Goal: Task Accomplishment & Management: Manage account settings

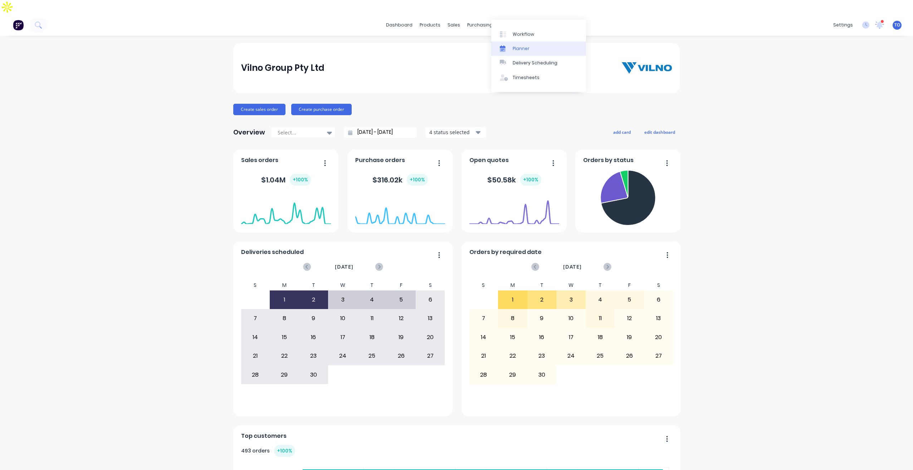
click at [522, 50] on div "Planner" at bounding box center [521, 48] width 17 height 6
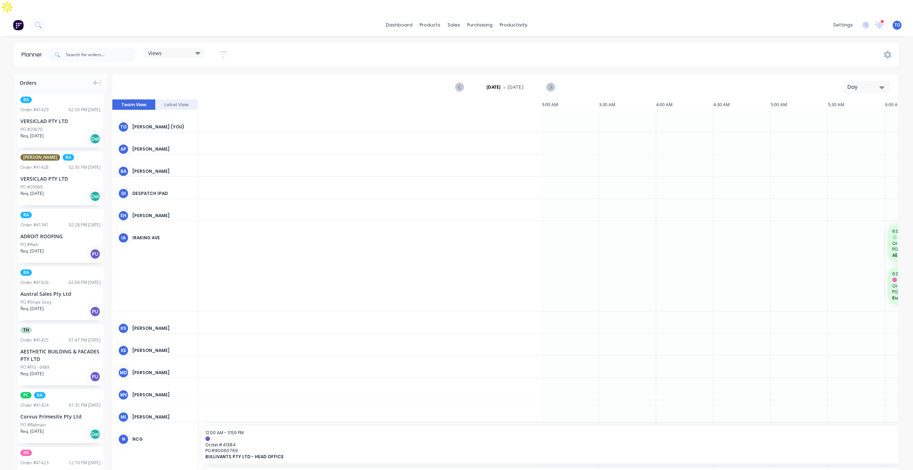
scroll to position [0, 802]
click at [852, 81] on button "Day" at bounding box center [866, 87] width 46 height 13
click at [836, 113] on div "Week" at bounding box center [853, 120] width 71 height 14
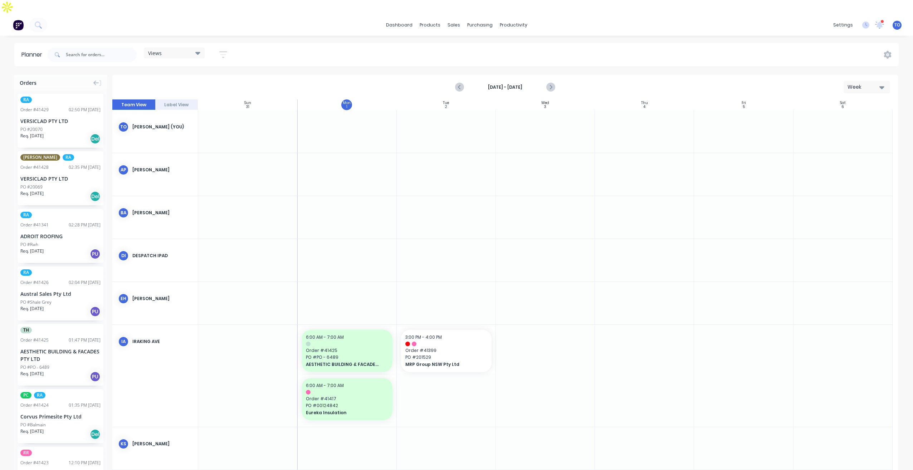
click at [222, 50] on icon "button" at bounding box center [223, 54] width 8 height 9
click at [191, 65] on div "Show/Hide users Show/Hide orders Filter by status Filter by assignee Filter by …" at bounding box center [190, 134] width 89 height 139
click at [189, 76] on button "Show/Hide users" at bounding box center [190, 81] width 67 height 11
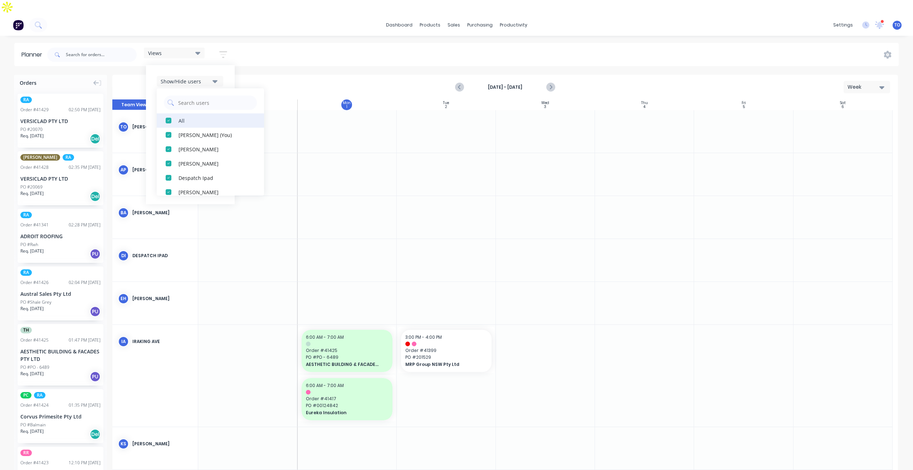
click at [177, 113] on button "All" at bounding box center [210, 120] width 107 height 14
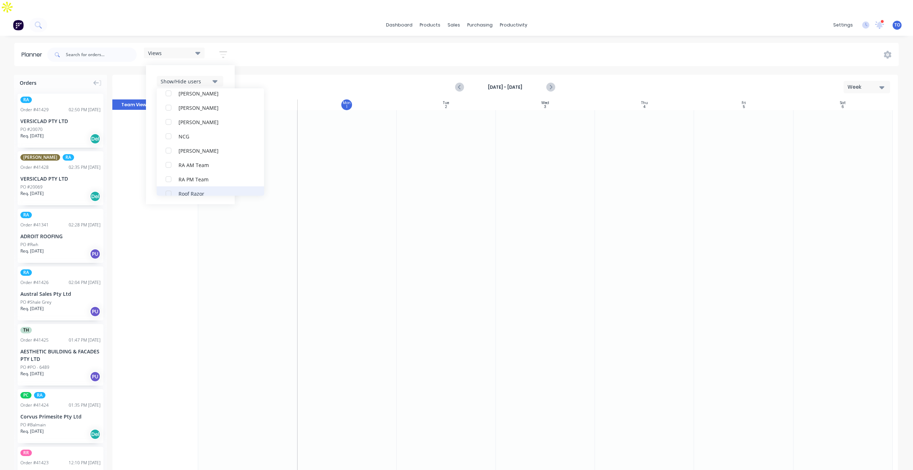
scroll to position [179, 0]
click at [177, 149] on button "RA PM Team" at bounding box center [210, 156] width 107 height 14
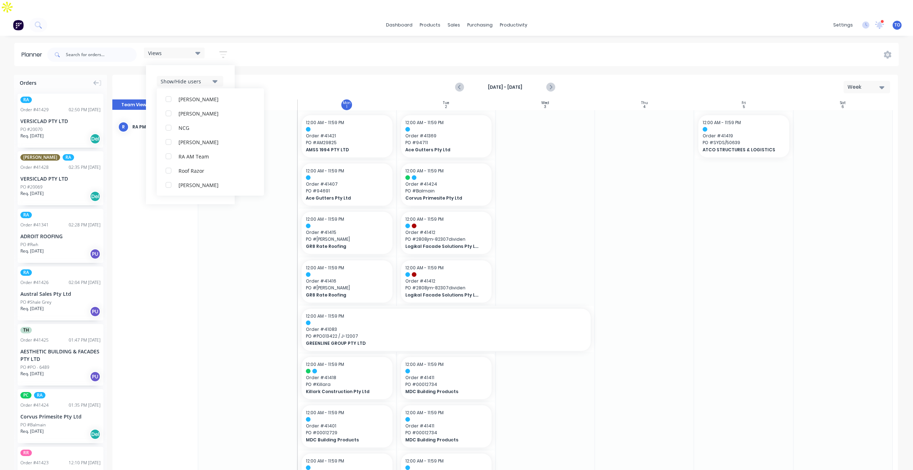
scroll to position [0, 0]
click at [230, 65] on div "Show/Hide users All RA PM Team Tobias Oyeyinka (You) Angela Perez Byron Aird De…" at bounding box center [190, 134] width 89 height 139
click at [216, 102] on icon "button" at bounding box center [214, 103] width 5 height 3
click at [188, 117] on div "All" at bounding box center [214, 121] width 72 height 8
click at [190, 145] on div "Unscheduled" at bounding box center [214, 149] width 72 height 8
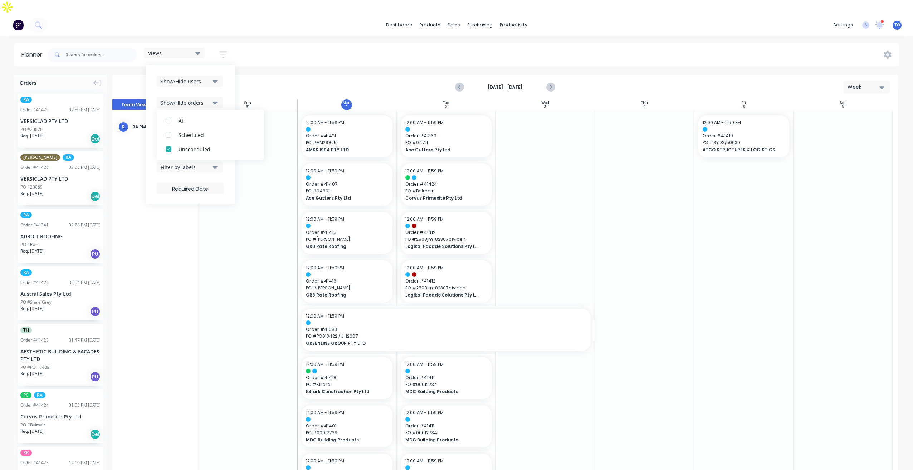
click at [231, 70] on div "Show/Hide users Show/Hide orders All Scheduled Unscheduled Filter by status Fil…" at bounding box center [190, 134] width 89 height 139
click at [212, 119] on button "Filter by status" at bounding box center [190, 124] width 67 height 11
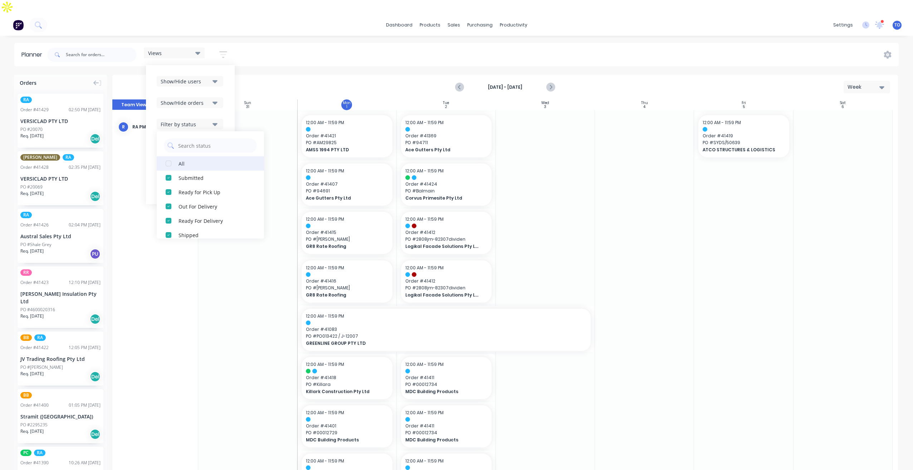
click at [188, 160] on div "All" at bounding box center [214, 164] width 72 height 8
click at [224, 97] on div "Show/Hide orders" at bounding box center [190, 102] width 67 height 11
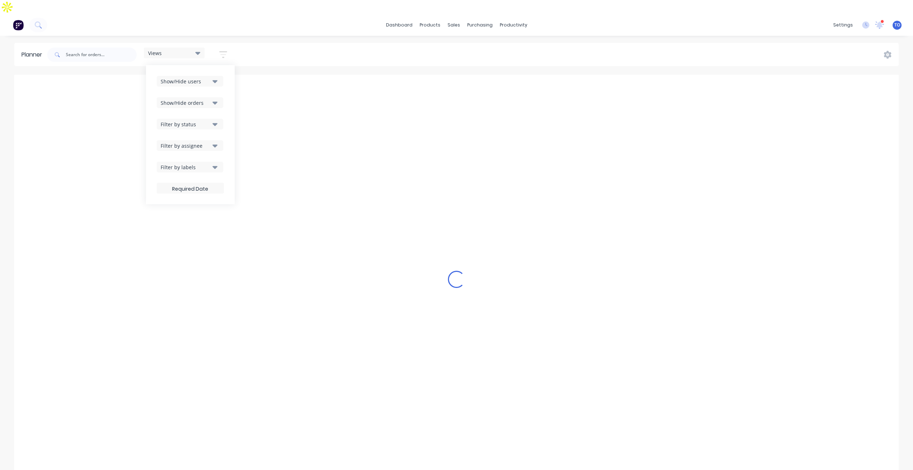
click at [203, 142] on div "Filter by assignee" at bounding box center [186, 146] width 50 height 8
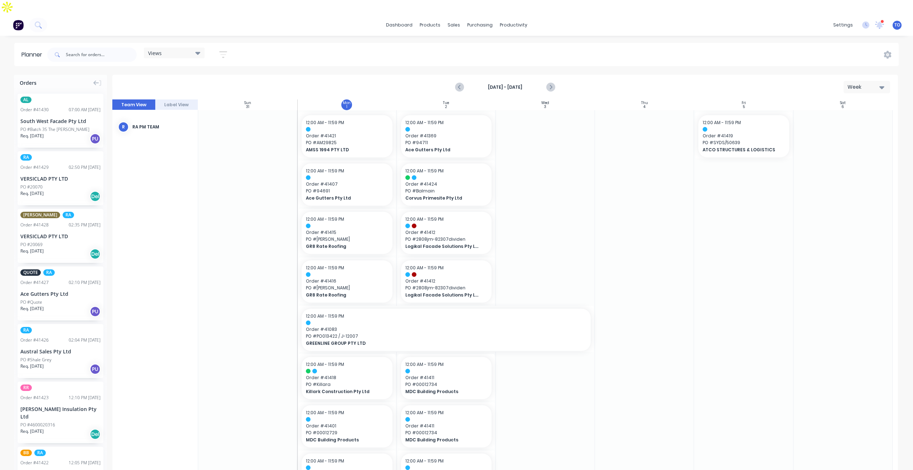
click at [629, 44] on div "Views Save new view None (Default) edit Iraking edit kyle edit Michael's View e…" at bounding box center [472, 54] width 853 height 21
click at [223, 50] on icon "button" at bounding box center [223, 54] width 8 height 9
click at [186, 78] on div "Show/Hide users" at bounding box center [186, 82] width 50 height 8
click at [337, 44] on div "Views Save new view None (Default) edit Iraking edit kyle edit Michael's View e…" at bounding box center [472, 54] width 853 height 21
click at [219, 48] on button "button" at bounding box center [223, 55] width 23 height 14
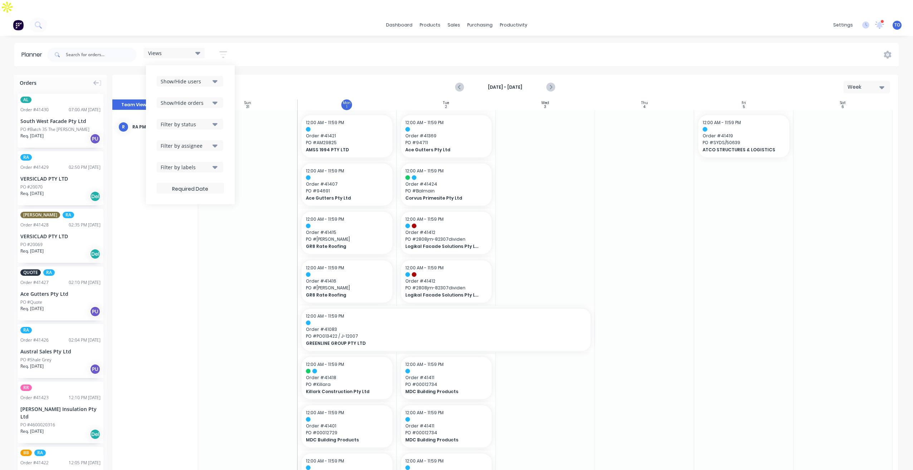
click at [198, 118] on div "Show/Hide users Show/Hide orders Filter by status Filter by assignee Filter by …" at bounding box center [190, 135] width 67 height 118
click at [199, 121] on div "Filter by status" at bounding box center [186, 125] width 50 height 8
click at [217, 99] on icon "button" at bounding box center [214, 103] width 5 height 8
drag, startPoint x: 226, startPoint y: 76, endPoint x: 224, endPoint y: 85, distance: 8.8
click at [225, 79] on div "Show/Hide users Show/Hide orders All Scheduled Unscheduled Filter by status Fil…" at bounding box center [190, 134] width 89 height 139
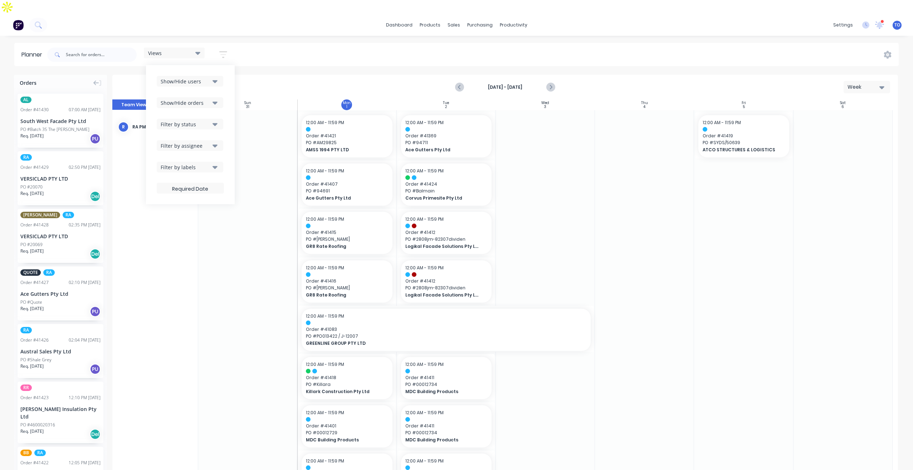
click at [212, 121] on div "Show/Hide users Show/Hide orders Filter by status Filter by assignee Filter by …" at bounding box center [190, 135] width 67 height 118
click at [210, 140] on button "Filter by assignee" at bounding box center [190, 145] width 67 height 11
click at [217, 120] on icon "button" at bounding box center [214, 124] width 5 height 8
click at [285, 44] on div "Views Save new view None (Default) edit Iraking edit kyle edit Michael's View e…" at bounding box center [472, 54] width 853 height 21
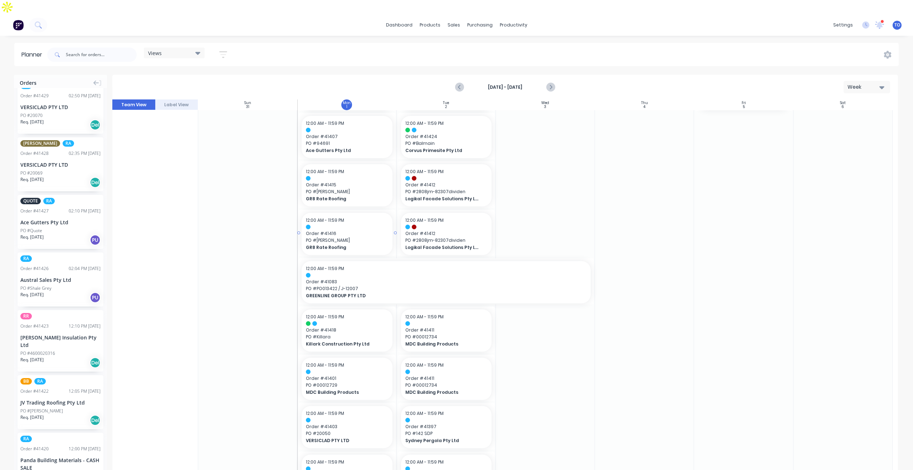
scroll to position [179, 0]
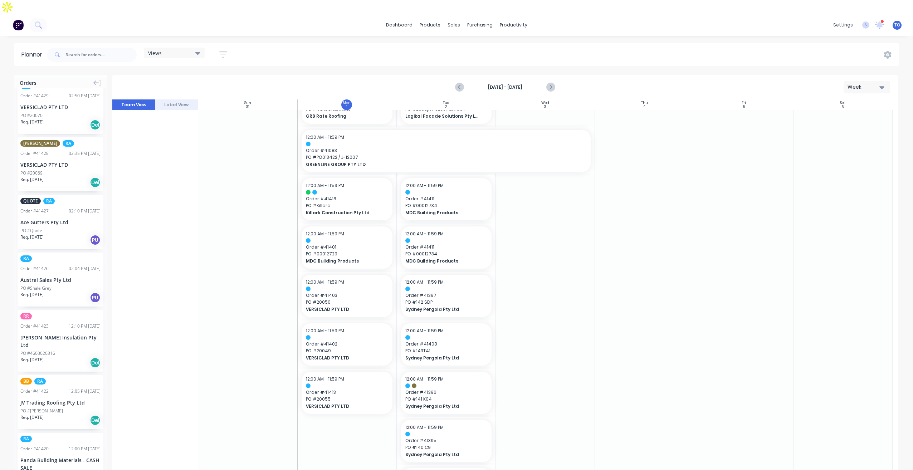
click at [50, 276] on div "Austral Sales Pty Ltd" at bounding box center [60, 280] width 80 height 8
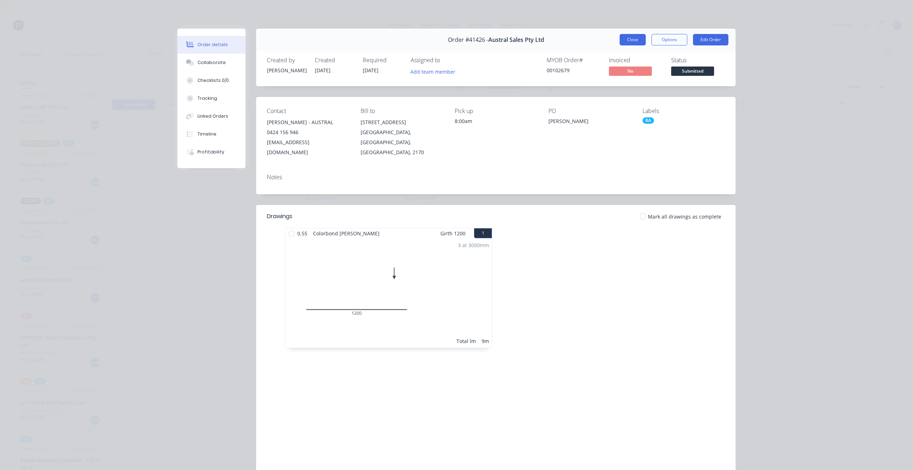
click at [629, 40] on button "Close" at bounding box center [632, 39] width 26 height 11
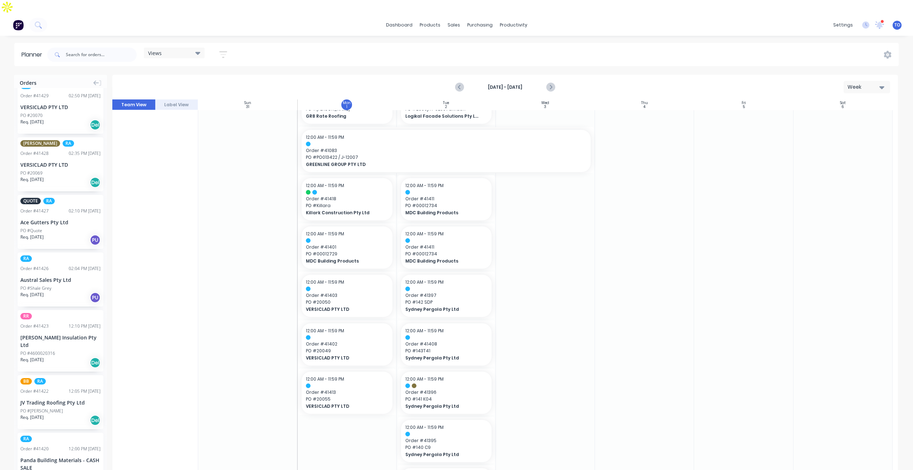
drag, startPoint x: 41, startPoint y: 262, endPoint x: 321, endPoint y: 211, distance: 284.2
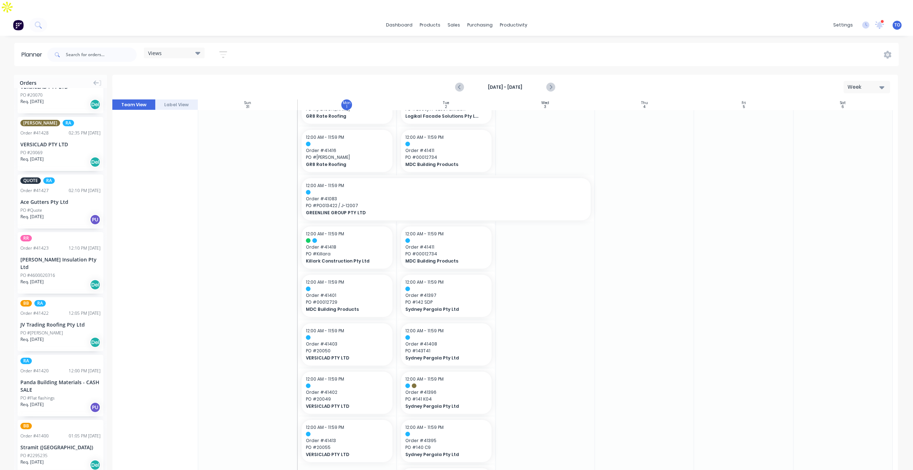
scroll to position [143, 0]
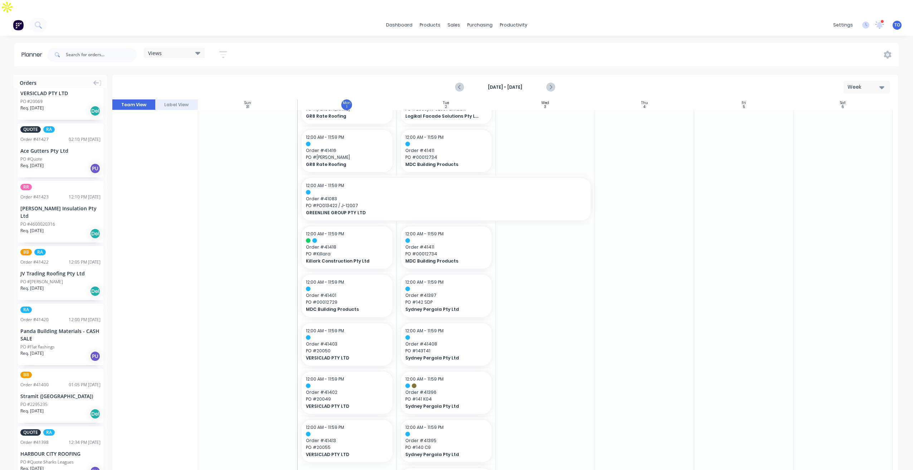
click at [54, 327] on div "Panda Building Materials - CASH SALE" at bounding box center [60, 334] width 80 height 15
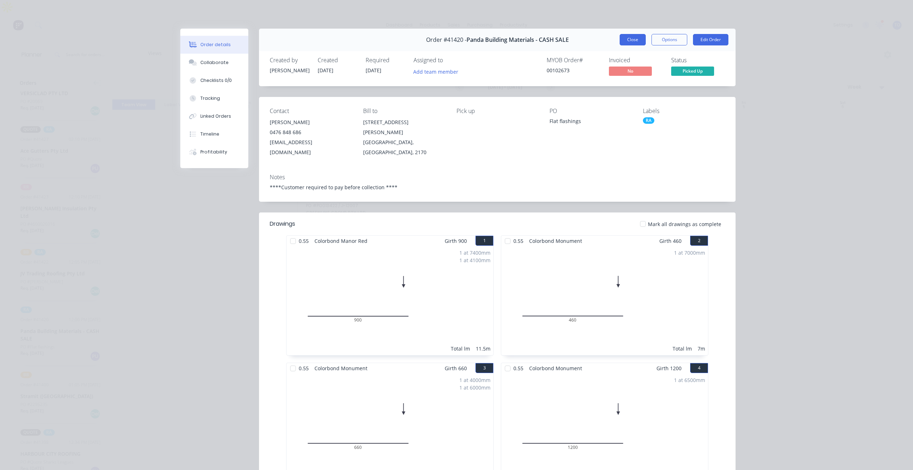
click at [628, 43] on button "Close" at bounding box center [632, 39] width 26 height 11
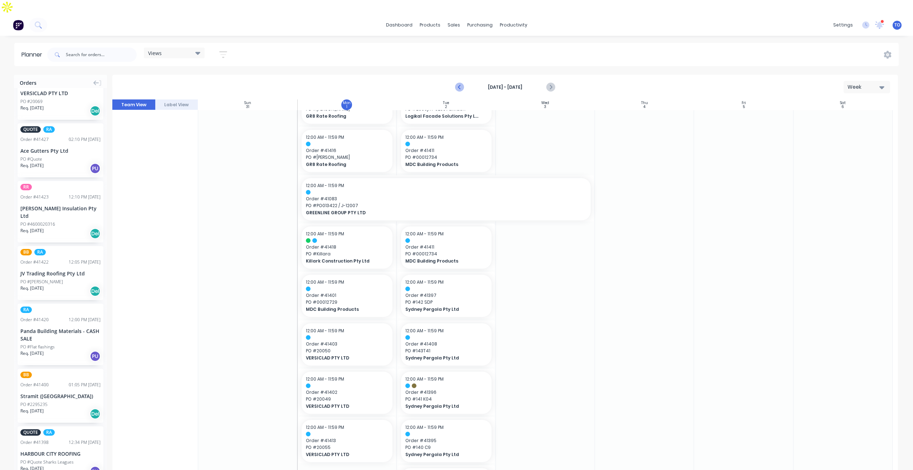
click at [455, 83] on icon "Previous page" at bounding box center [459, 87] width 9 height 9
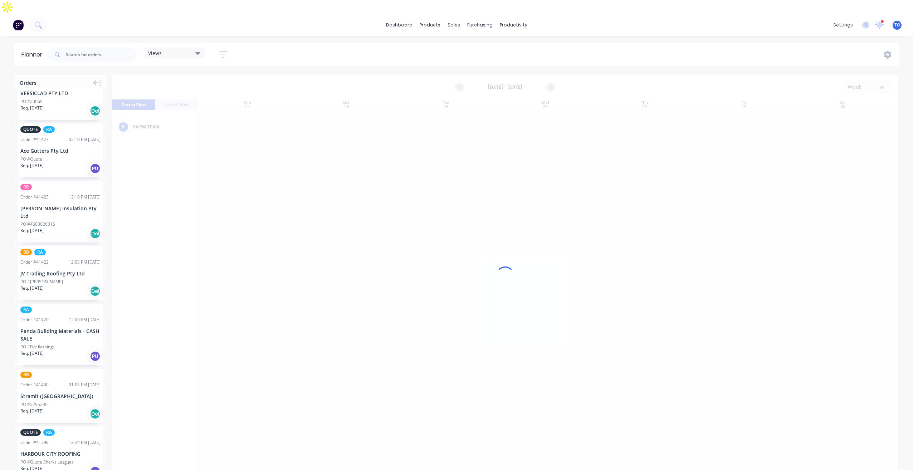
scroll to position [0, 0]
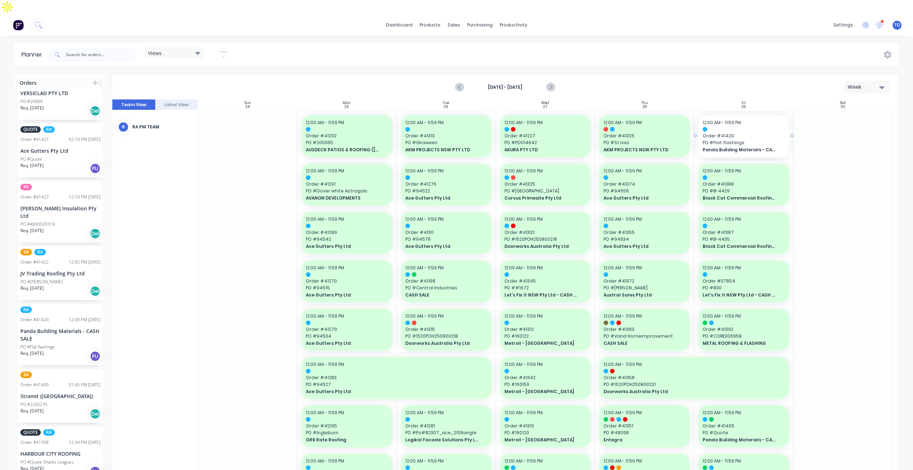
drag, startPoint x: 38, startPoint y: 310, endPoint x: 714, endPoint y: 205, distance: 684.1
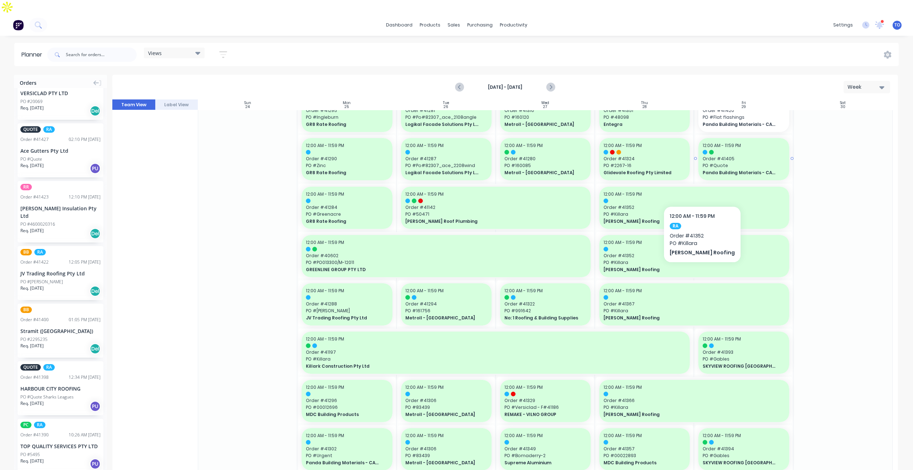
scroll to position [250, 0]
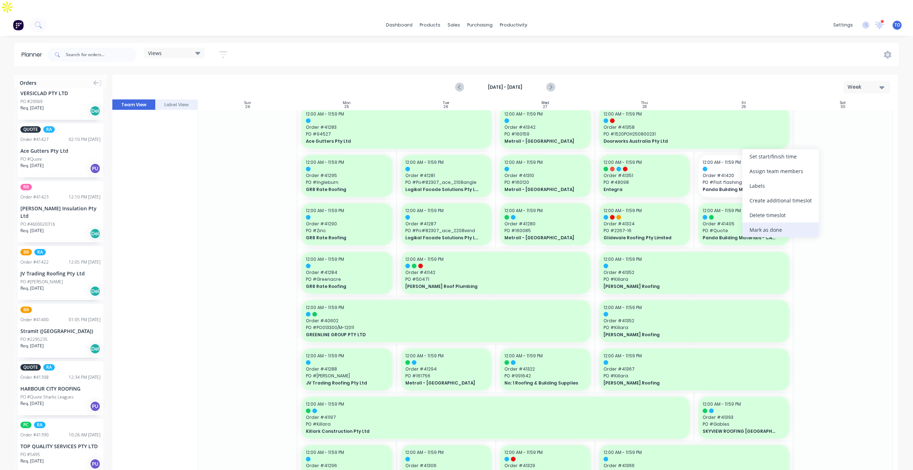
click at [758, 233] on div "Mark as done" at bounding box center [780, 229] width 77 height 15
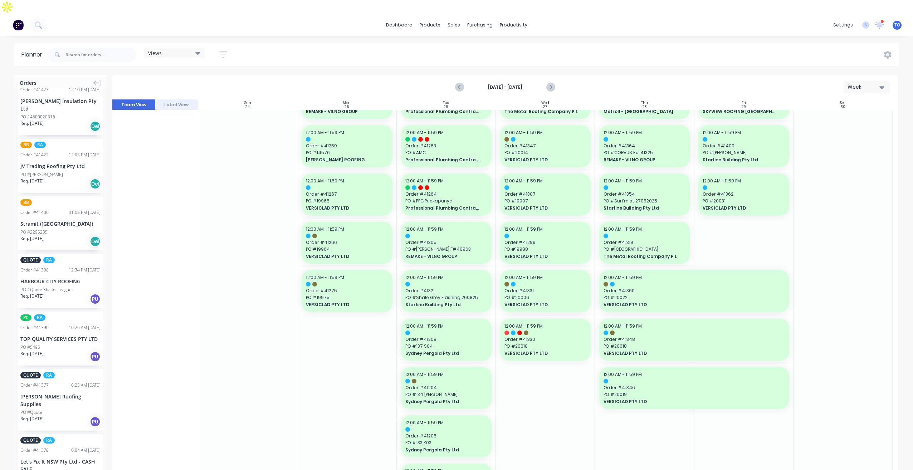
click at [70, 312] on div "PC RA Order # 41390 10:26 AM 28/08/25 TOP QUALITY SERVICES PTY LTD PO #5495 Req…" at bounding box center [61, 339] width 86 height 54
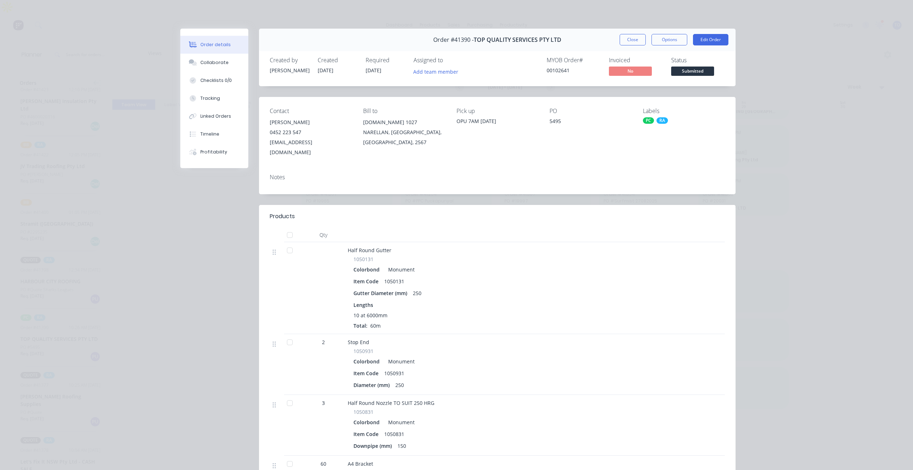
drag, startPoint x: 627, startPoint y: 42, endPoint x: 474, endPoint y: 162, distance: 195.1
click at [472, 153] on div "Order #41390 - TOP QUALITY SERVICES PTY LTD Close Options Edit Order Created by…" at bounding box center [457, 336] width 555 height 615
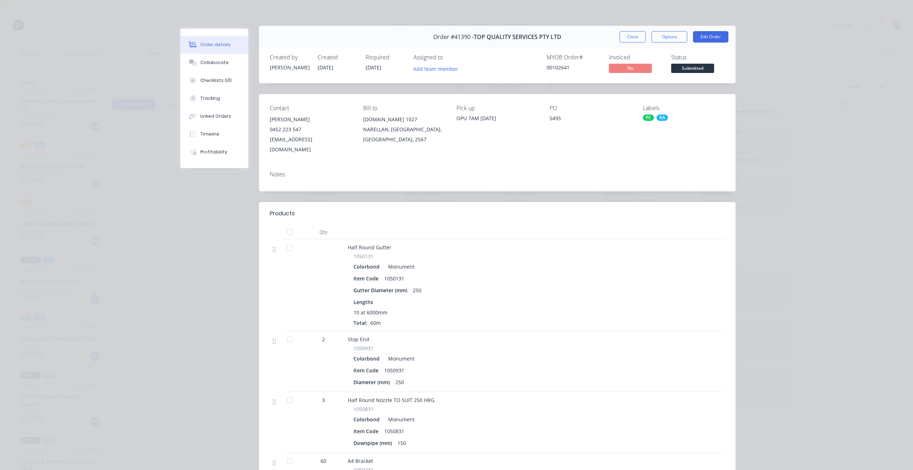
scroll to position [0, 0]
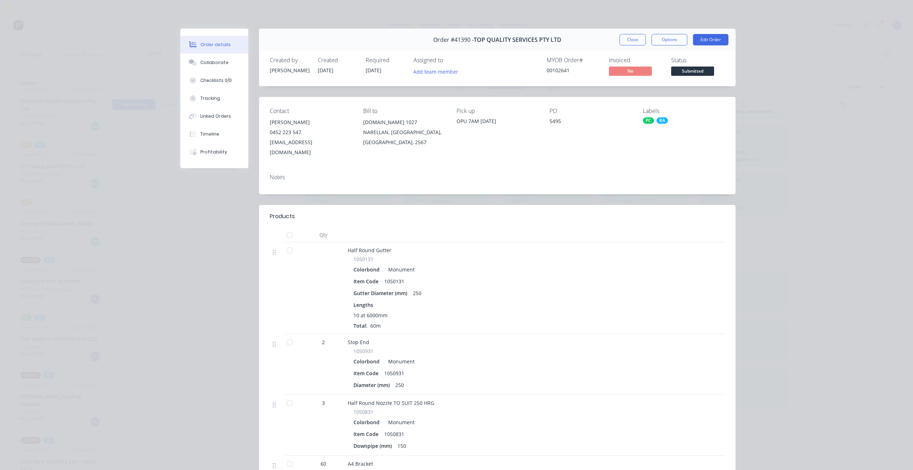
drag, startPoint x: 623, startPoint y: 39, endPoint x: 577, endPoint y: 50, distance: 47.2
click at [623, 39] on button "Close" at bounding box center [632, 39] width 26 height 11
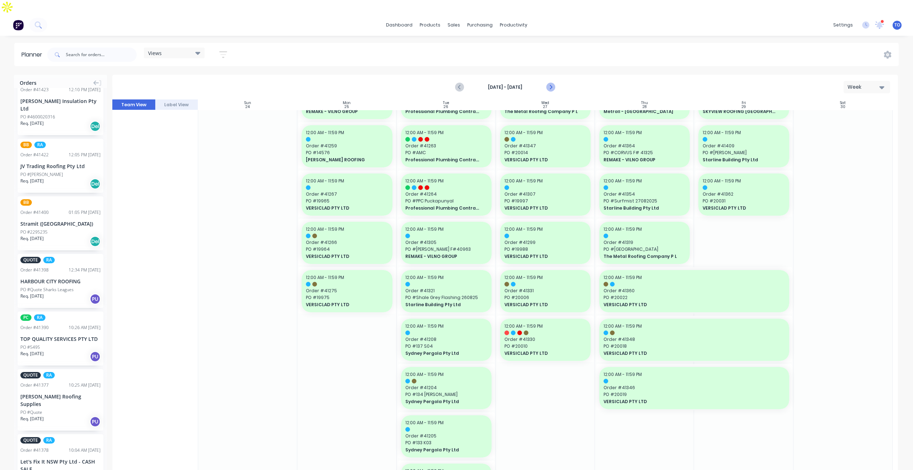
click at [550, 83] on icon "Next page" at bounding box center [550, 87] width 9 height 9
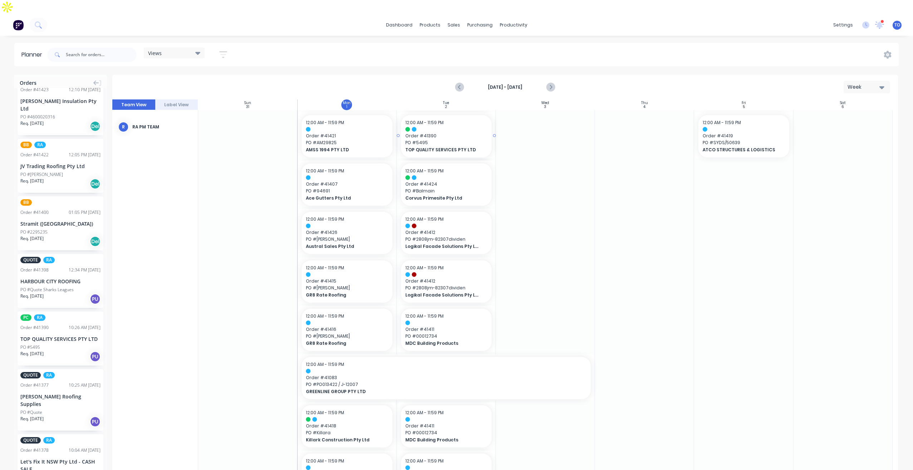
drag, startPoint x: 49, startPoint y: 308, endPoint x: 425, endPoint y: 218, distance: 386.9
click at [57, 162] on div "JV Trading Roofing Pty Ltd" at bounding box center [60, 166] width 80 height 8
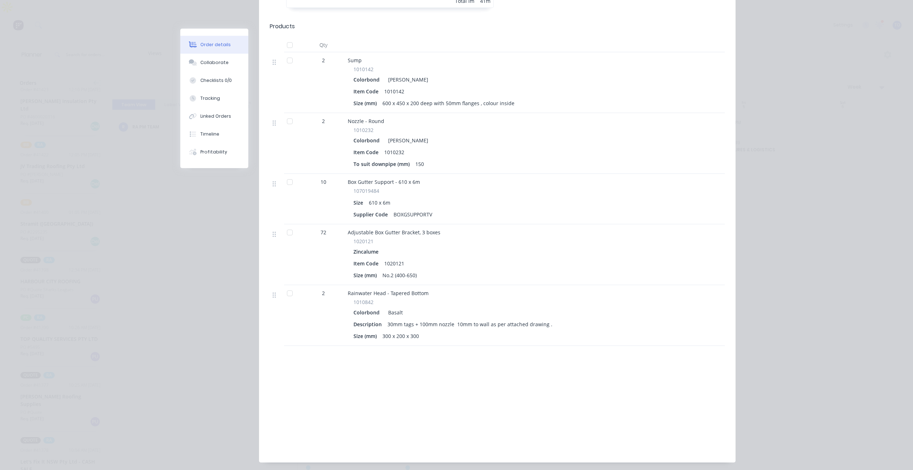
scroll to position [483, 0]
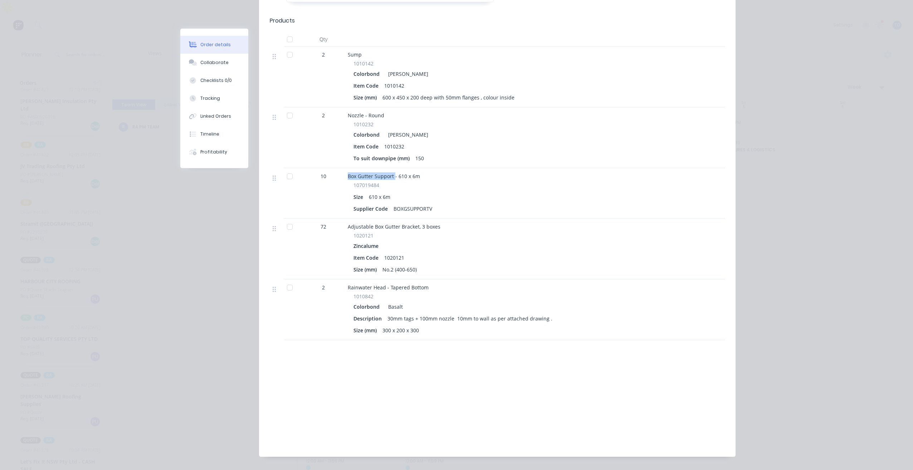
drag, startPoint x: 346, startPoint y: 155, endPoint x: 391, endPoint y: 155, distance: 45.1
click at [391, 173] on span "Box Gutter Support - 610 x 6m" at bounding box center [384, 176] width 72 height 7
copy span "Box Gutter Support"
drag, startPoint x: 417, startPoint y: 158, endPoint x: 337, endPoint y: 160, distance: 80.1
click at [337, 168] on div "10 Box Gutter Support - 610 x 6m 107019484 Size 610 x 6m Supplier Code BOXGSUPP…" at bounding box center [497, 193] width 455 height 50
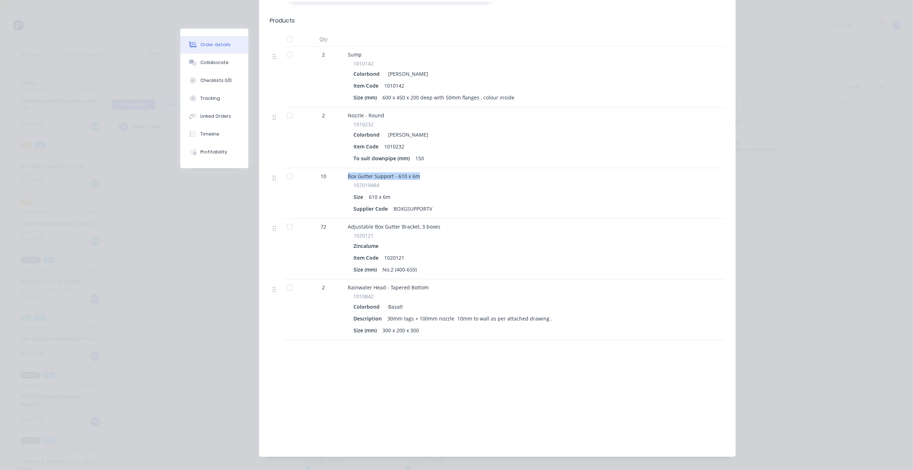
copy div "Box Gutter Support - 610 x 6m"
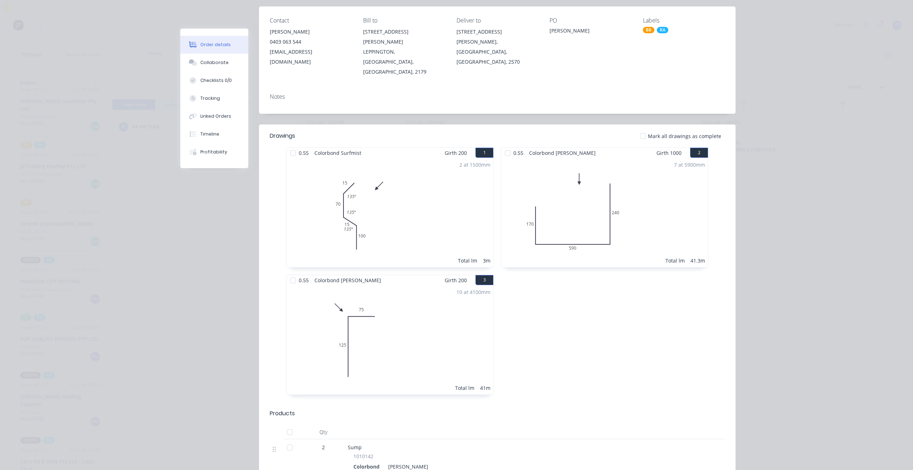
scroll to position [0, 0]
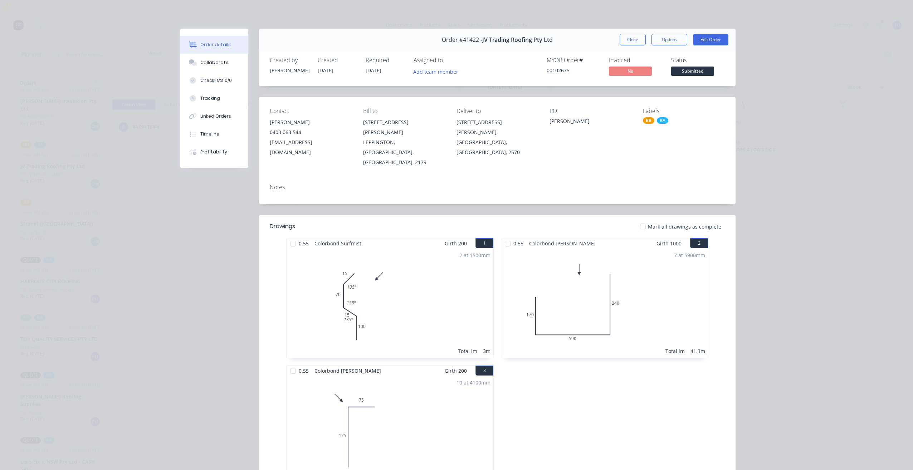
click at [626, 48] on div "Order #41422 - JV Trading Roofing Pty Ltd Close Options Edit Order" at bounding box center [497, 40] width 476 height 23
click at [623, 36] on button "Close" at bounding box center [632, 39] width 26 height 11
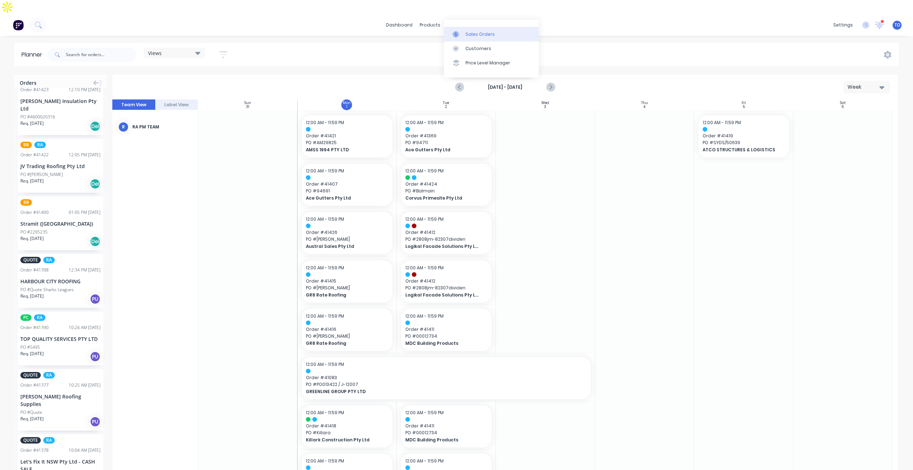
click at [474, 35] on div "Sales Orders" at bounding box center [479, 34] width 29 height 6
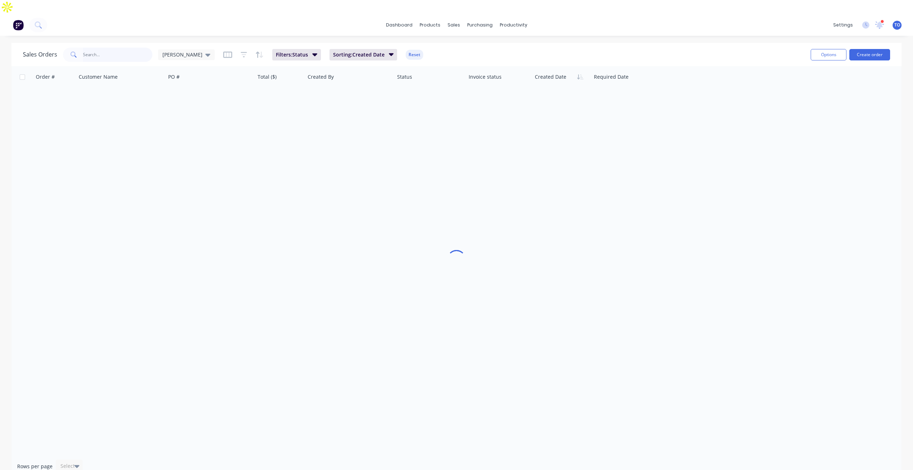
click at [138, 48] on input "text" at bounding box center [118, 55] width 70 height 14
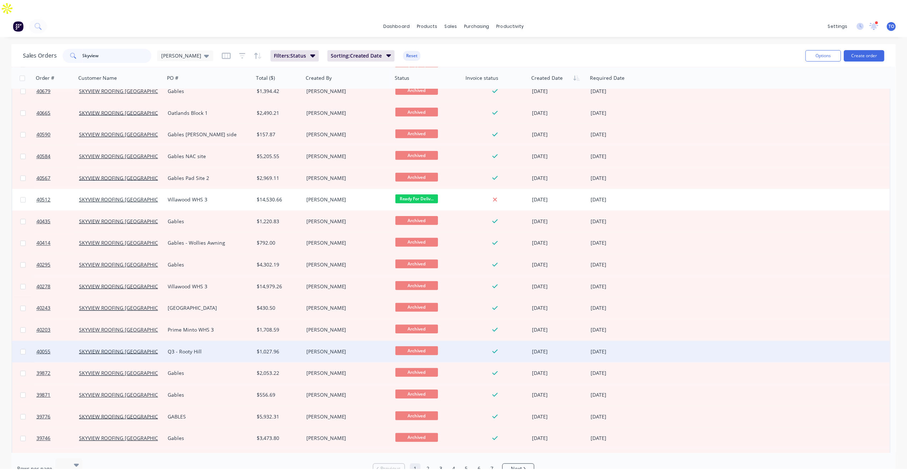
scroll to position [465, 0]
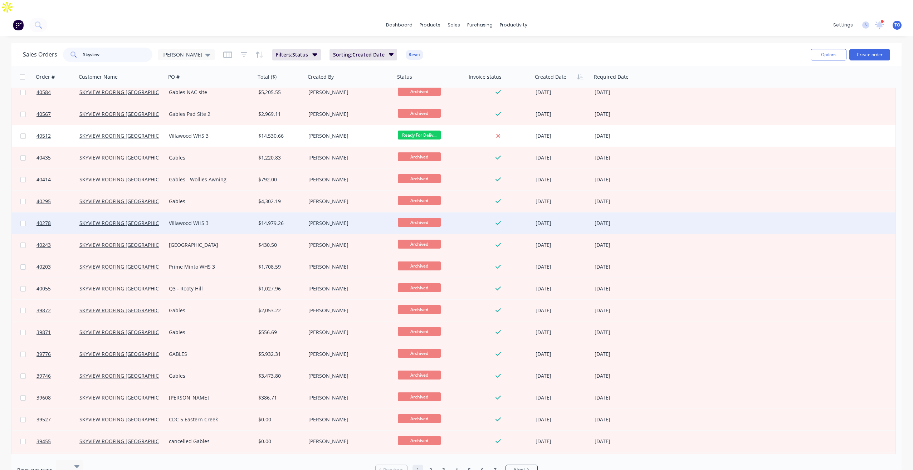
type input "Skyview"
click at [173, 220] on div "Villawood WHS 3" at bounding box center [208, 223] width 79 height 7
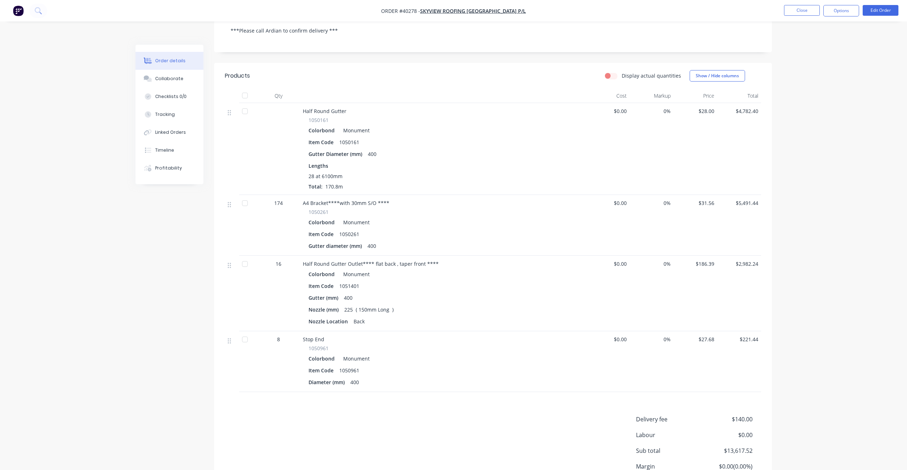
scroll to position [165, 0]
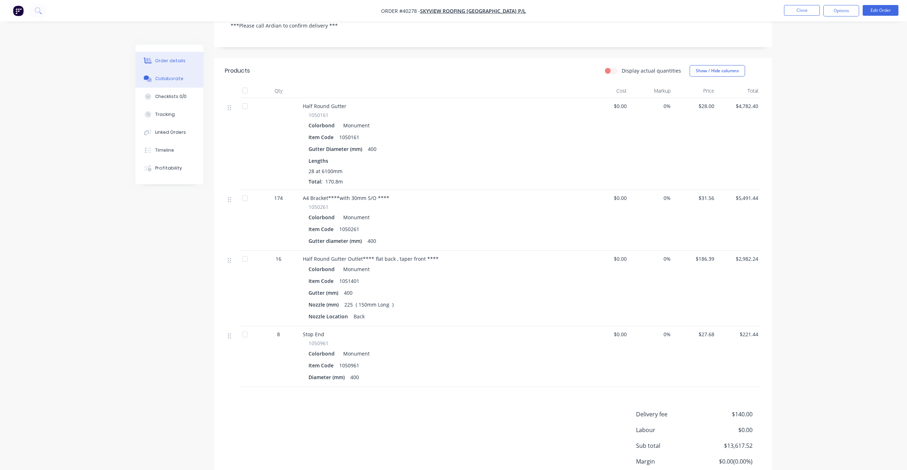
click at [166, 75] on div "Collaborate" at bounding box center [169, 78] width 28 height 6
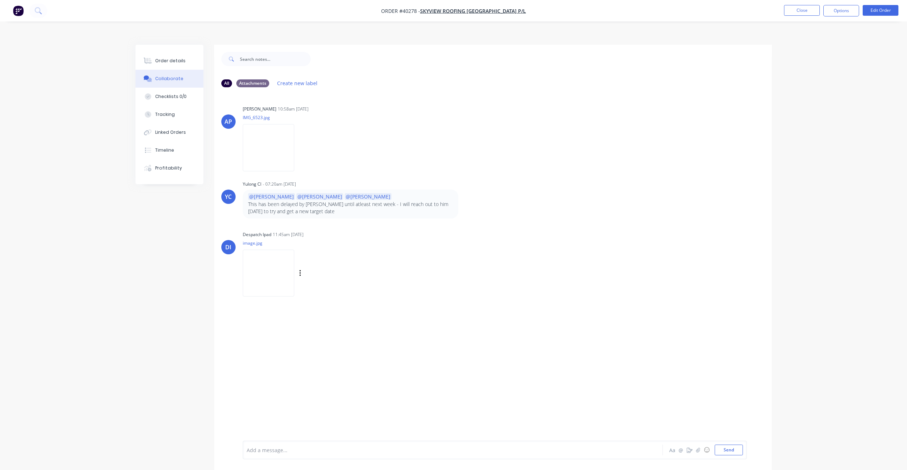
click at [281, 268] on img at bounding box center [269, 273] width 52 height 47
click at [177, 129] on div "Linked Orders" at bounding box center [170, 132] width 31 height 6
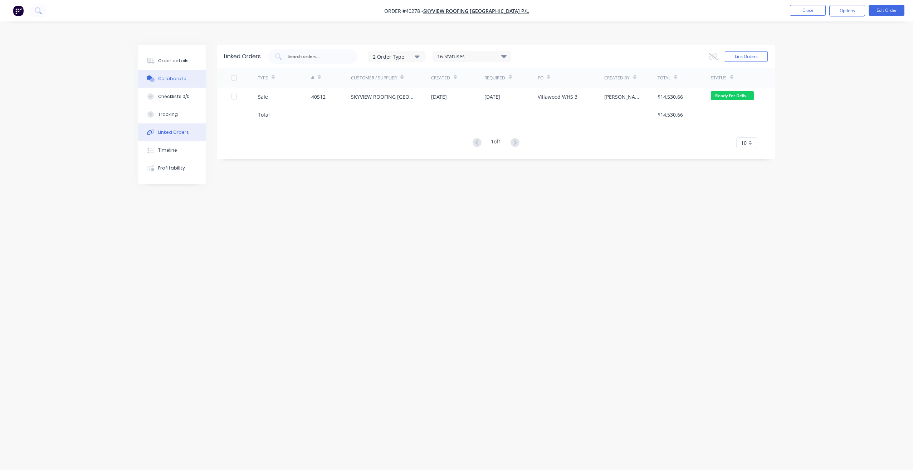
click at [176, 75] on div "Collaborate" at bounding box center [172, 78] width 28 height 6
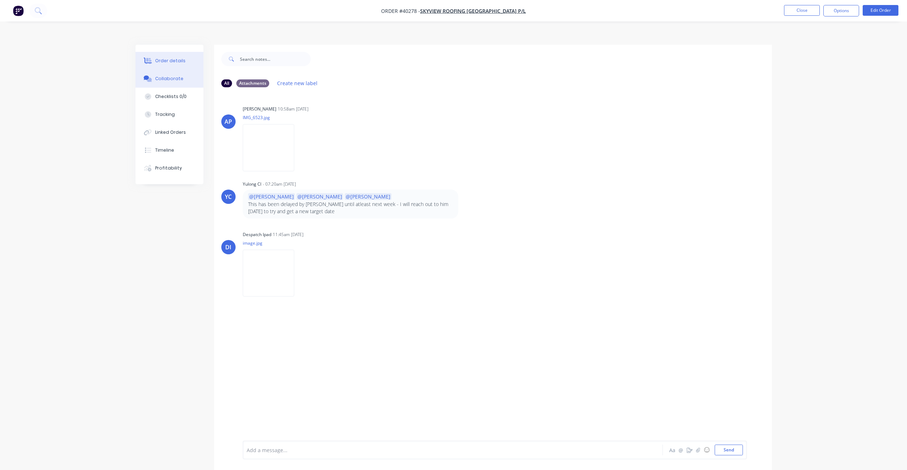
click at [165, 58] on div "Order details" at bounding box center [170, 61] width 30 height 6
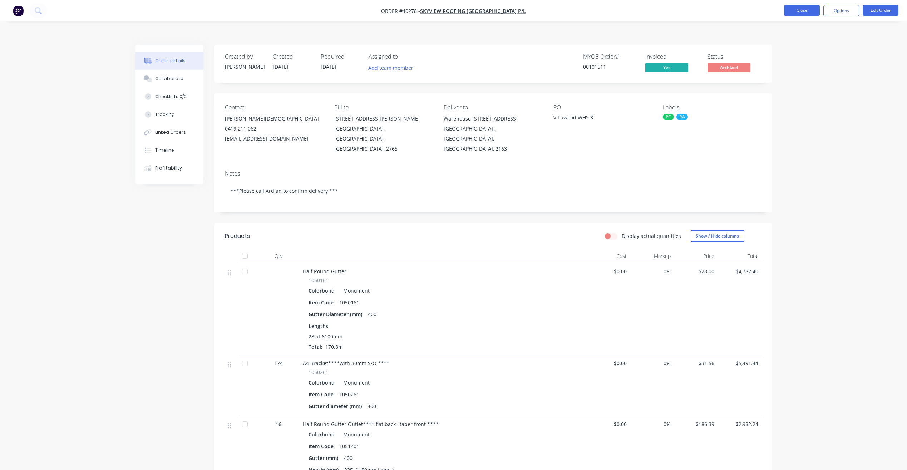
click at [796, 8] on button "Close" at bounding box center [802, 10] width 36 height 11
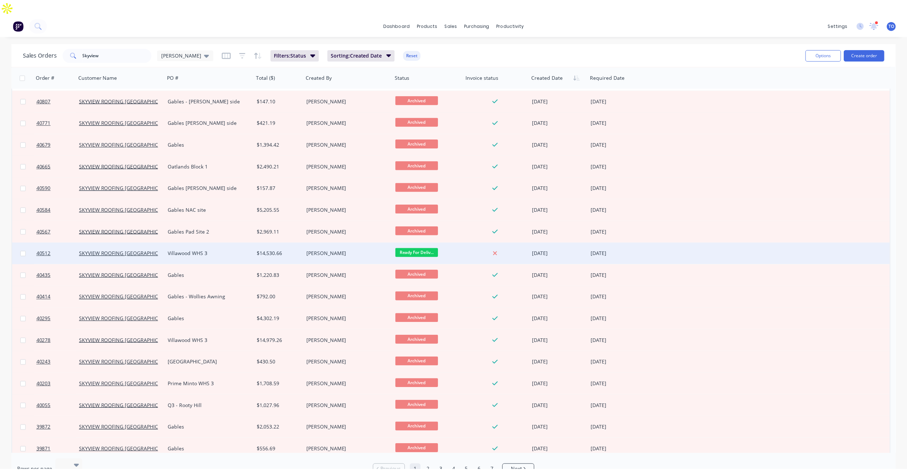
scroll to position [358, 0]
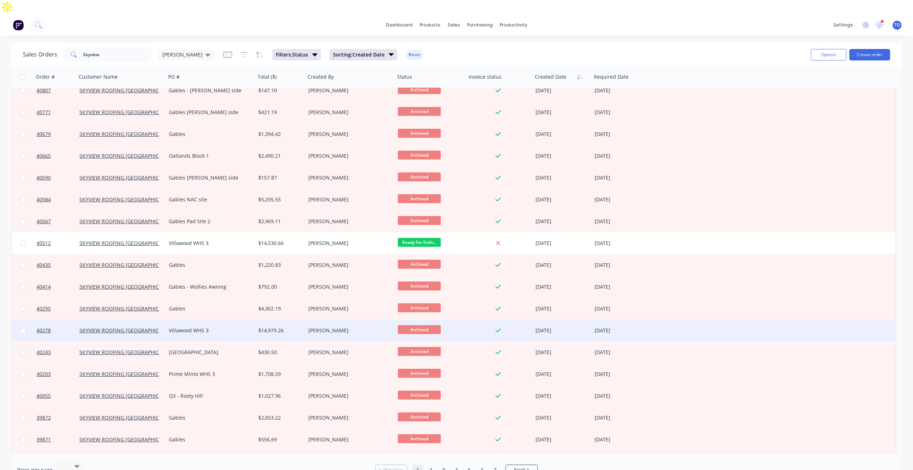
click at [199, 327] on div "Villawood WHS 3" at bounding box center [208, 330] width 79 height 7
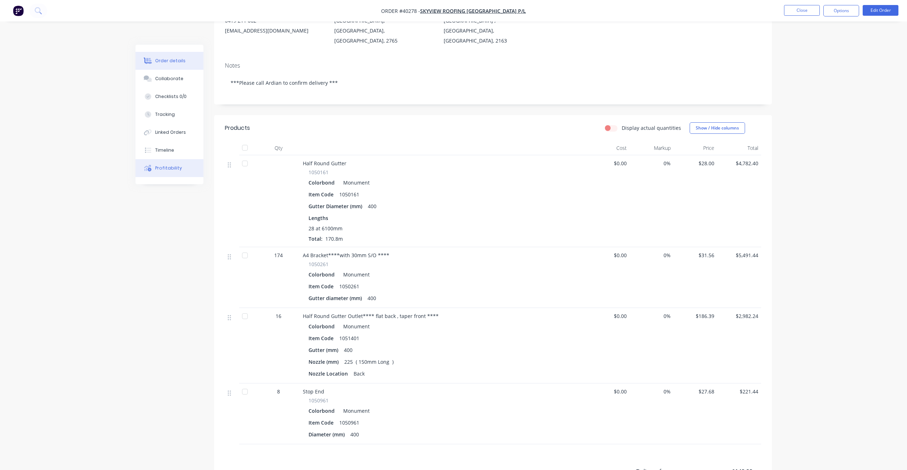
scroll to position [107, 0]
drag, startPoint x: 170, startPoint y: 63, endPoint x: 181, endPoint y: 64, distance: 10.8
click at [170, 75] on div "Collaborate" at bounding box center [169, 78] width 28 height 6
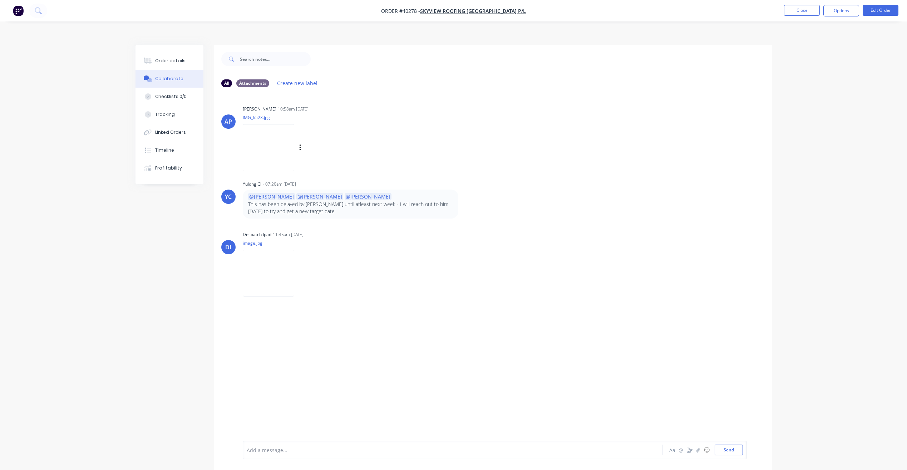
click at [277, 142] on img at bounding box center [269, 147] width 52 height 47
click at [803, 13] on button "Close" at bounding box center [802, 10] width 36 height 11
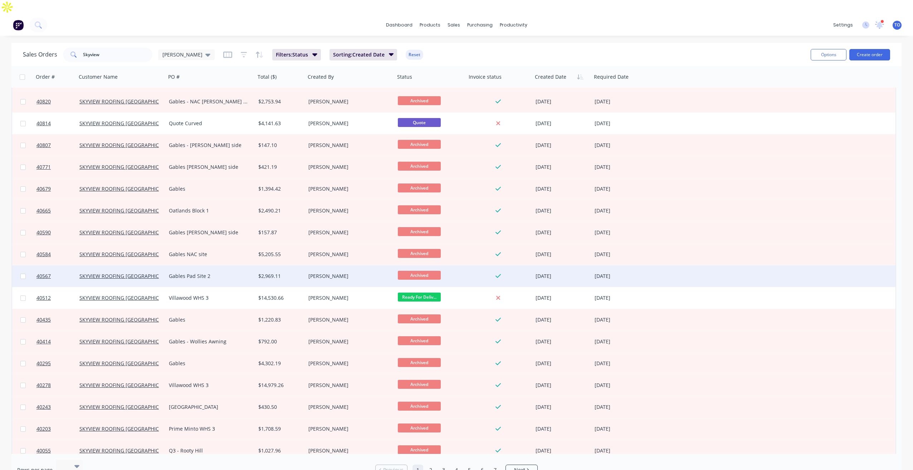
scroll to position [286, 0]
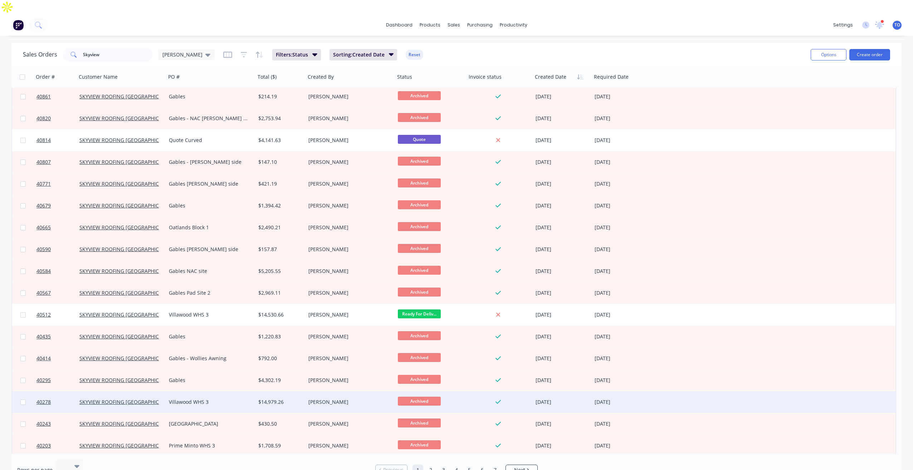
click at [165, 391] on div "SKYVIEW ROOFING [GEOGRAPHIC_DATA] P/L" at bounding box center [121, 401] width 89 height 21
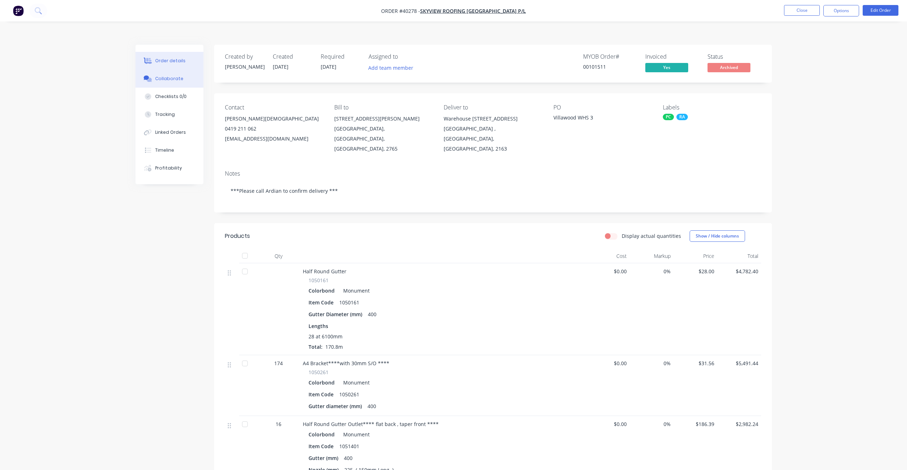
click at [177, 70] on button "Collaborate" at bounding box center [170, 79] width 68 height 18
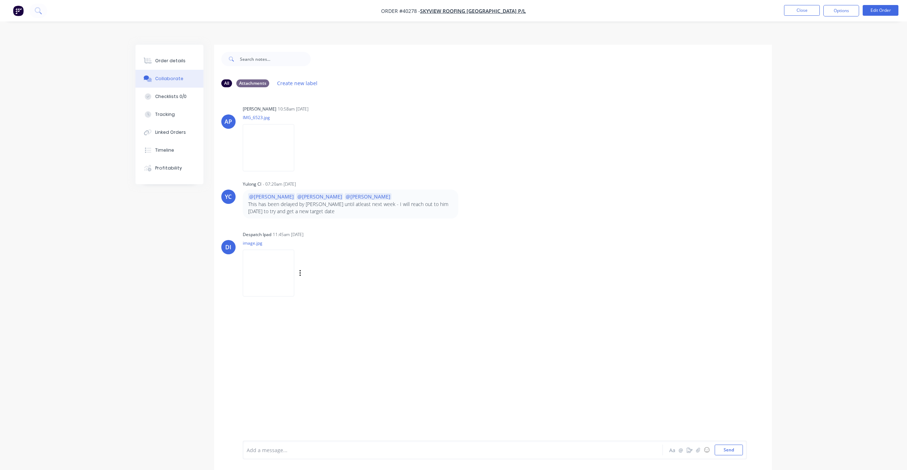
click at [277, 259] on img at bounding box center [269, 273] width 52 height 47
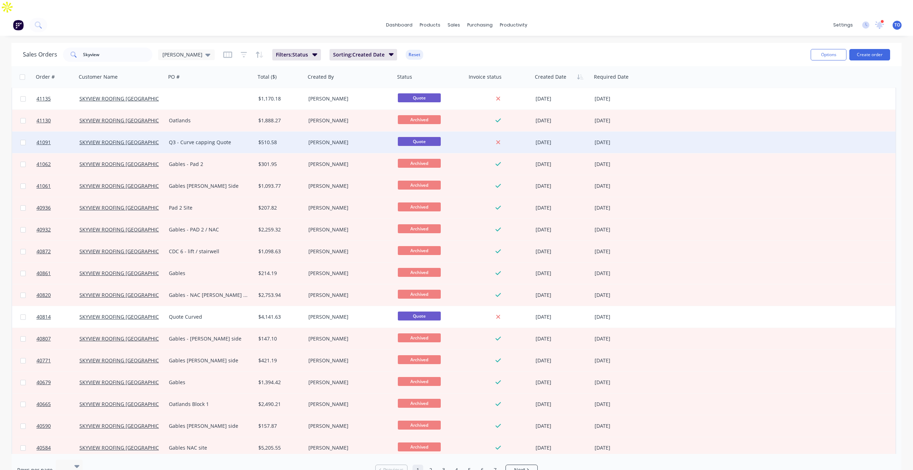
scroll to position [36, 0]
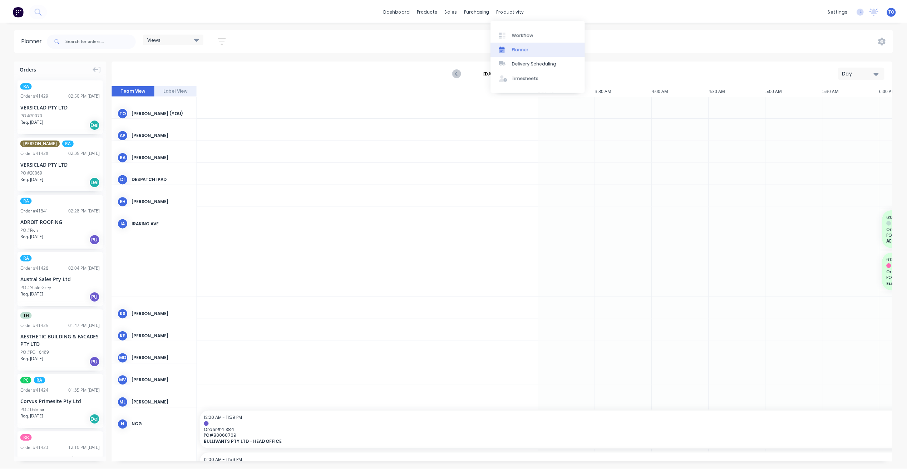
scroll to position [0, 802]
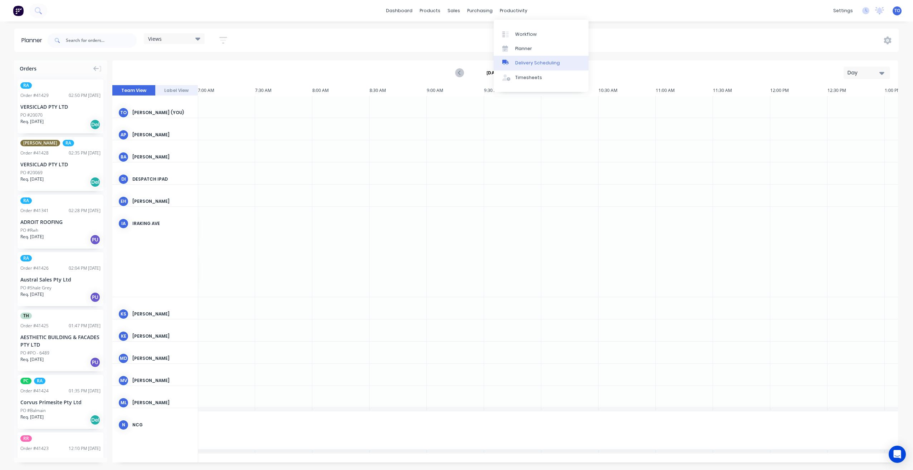
drag, startPoint x: 525, startPoint y: 63, endPoint x: 501, endPoint y: 62, distance: 24.3
click at [525, 63] on div "Delivery Scheduling" at bounding box center [537, 63] width 45 height 6
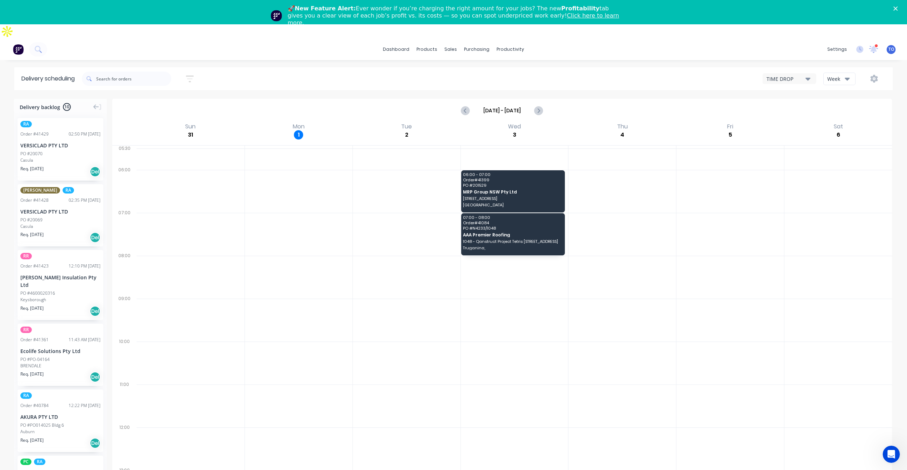
click at [839, 75] on div "Week" at bounding box center [838, 79] width 21 height 8
click at [836, 105] on div "Vehicle" at bounding box center [859, 112] width 71 height 14
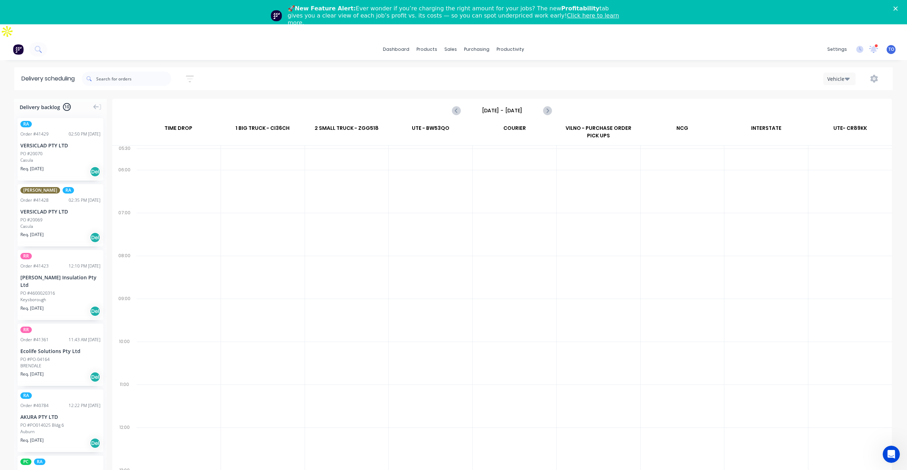
click at [192, 74] on icon "button" at bounding box center [190, 78] width 8 height 9
click at [170, 123] on div "Sort by Most recent" at bounding box center [157, 127] width 59 height 9
click at [286, 69] on div "Sort by Most recent Created date Required date Order number Customer name Most …" at bounding box center [487, 79] width 811 height 20
click at [552, 106] on icon "Next page" at bounding box center [547, 110] width 9 height 9
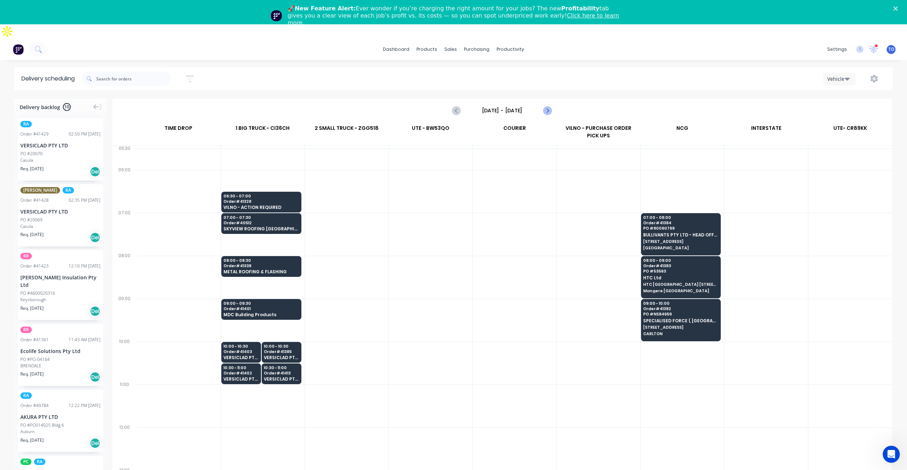
click at [548, 106] on icon "Next page" at bounding box center [547, 110] width 9 height 9
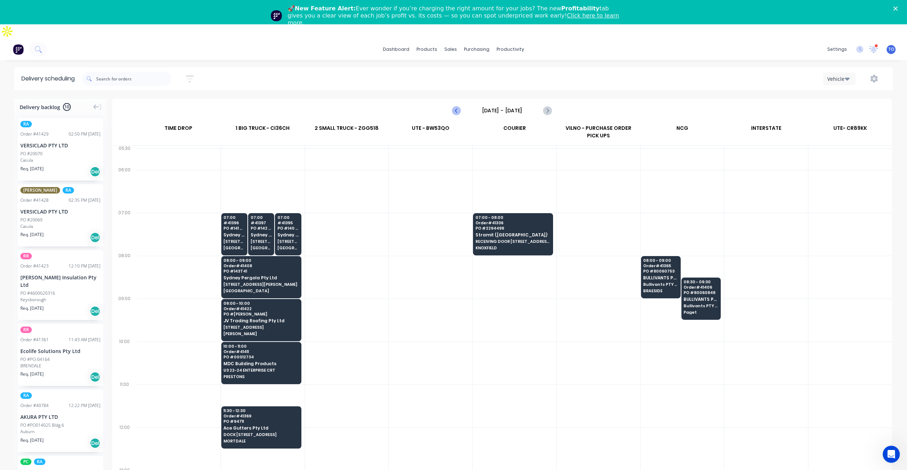
click at [459, 106] on icon "Previous page" at bounding box center [457, 110] width 9 height 9
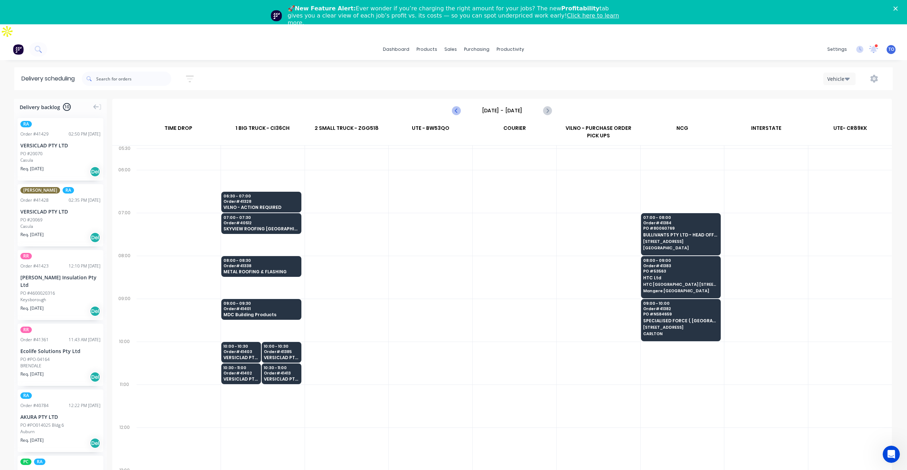
click at [457, 106] on icon "Previous page" at bounding box center [457, 110] width 9 height 9
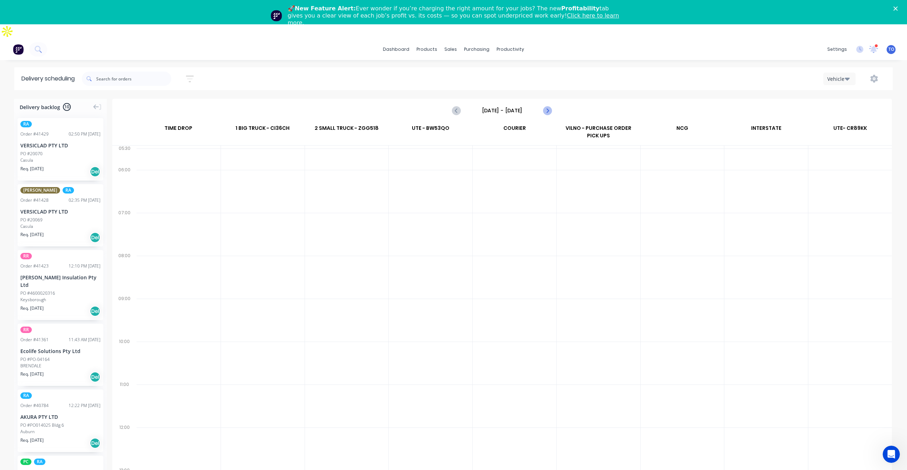
click at [544, 106] on icon "Next page" at bounding box center [547, 110] width 9 height 9
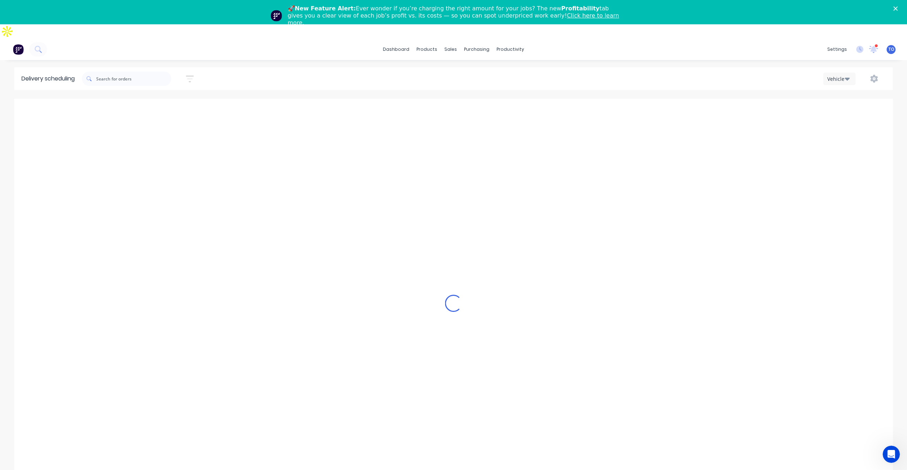
type input "Monday - 01/09/25"
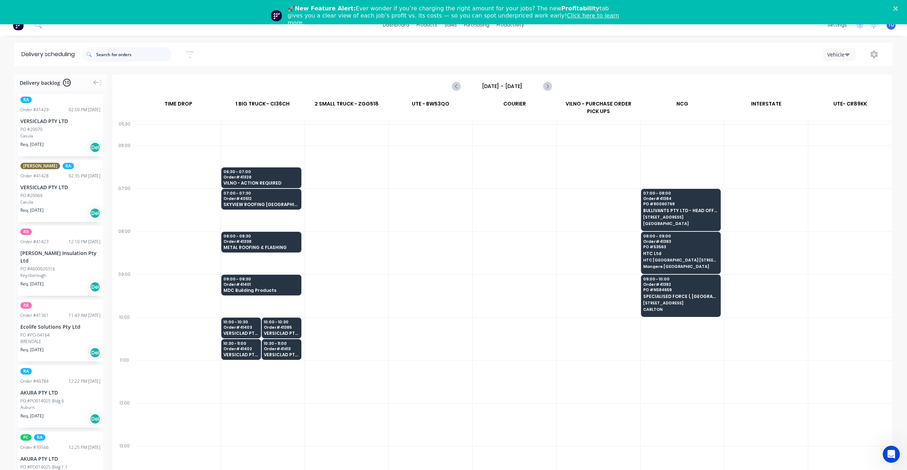
click at [150, 47] on input "text" at bounding box center [133, 54] width 75 height 14
click at [190, 50] on icon "button" at bounding box center [190, 54] width 8 height 9
click at [312, 44] on div "Sort by Most recent Created date Required date Order number Customer name Most …" at bounding box center [487, 54] width 811 height 20
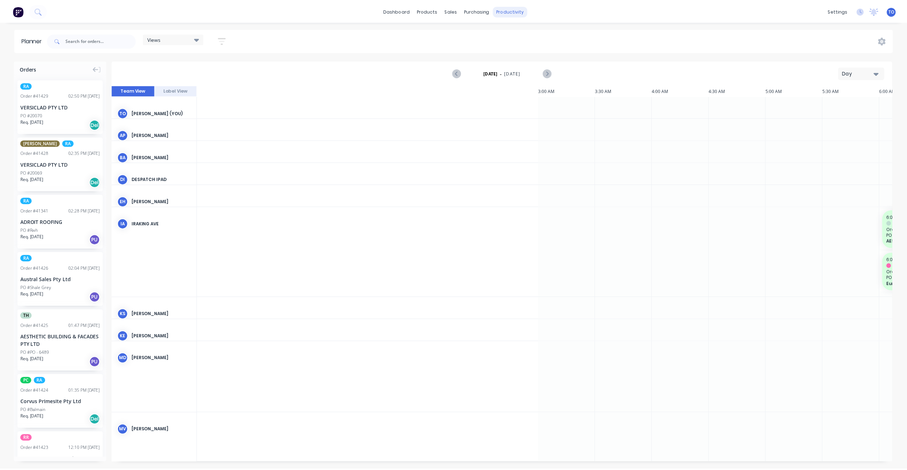
scroll to position [0, 802]
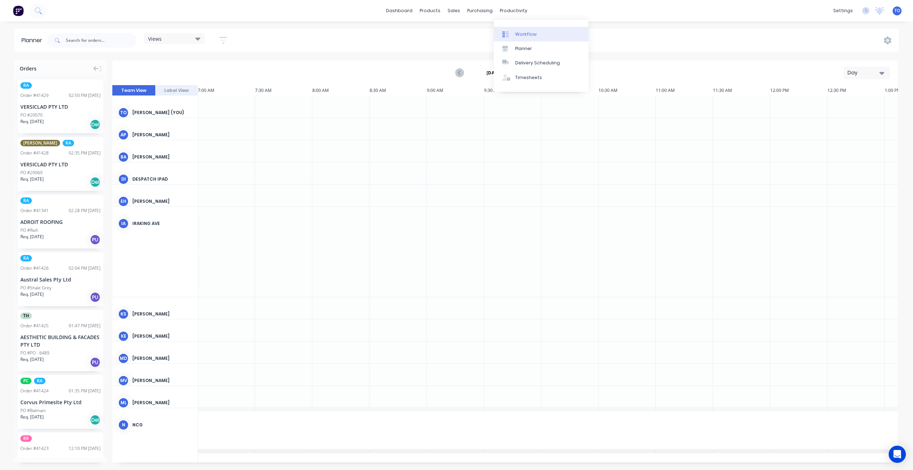
click at [522, 34] on div "Workflow" at bounding box center [525, 34] width 21 height 6
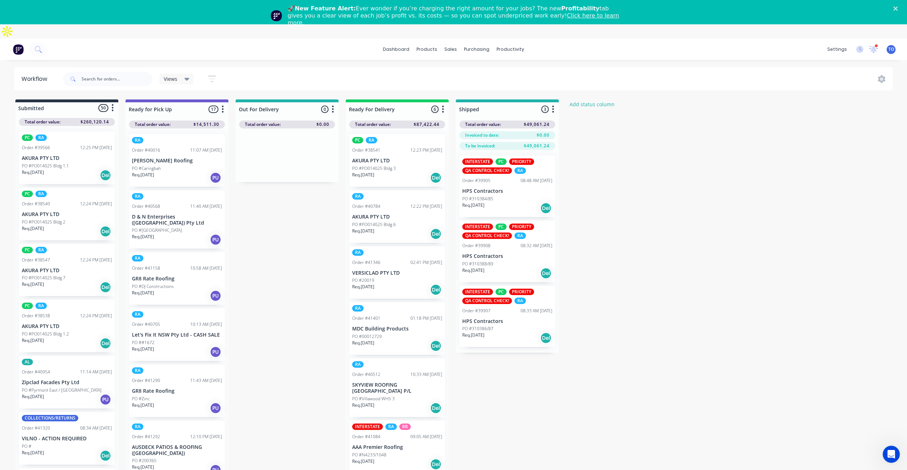
scroll to position [28, 0]
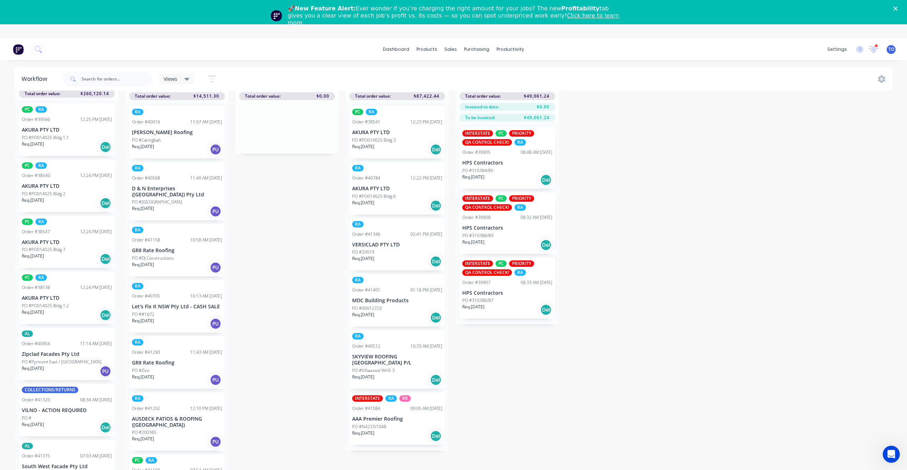
click at [411, 242] on p "VERSICLAD PTY LTD" at bounding box center [397, 245] width 90 height 6
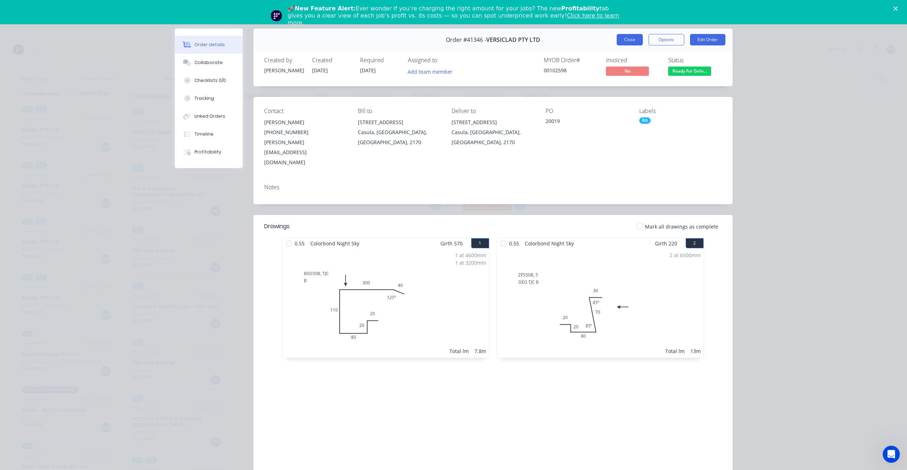
click at [625, 43] on button "Close" at bounding box center [630, 39] width 26 height 11
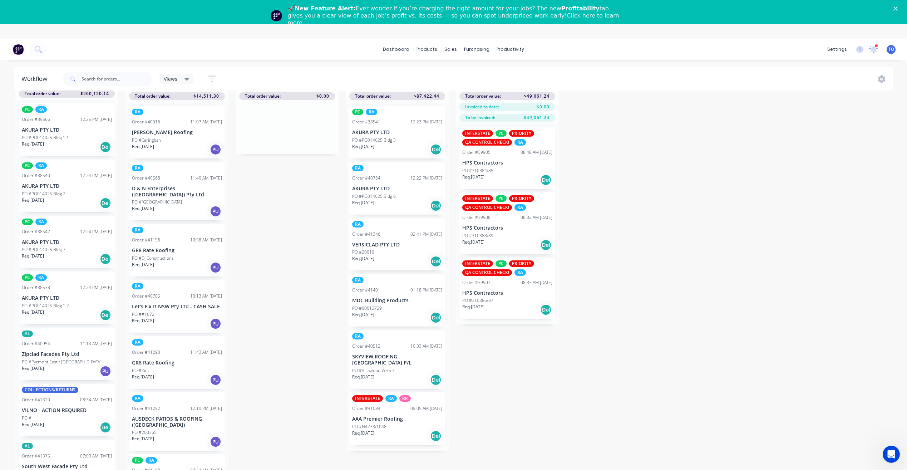
click at [397, 305] on div "PO #00012729" at bounding box center [397, 308] width 90 height 6
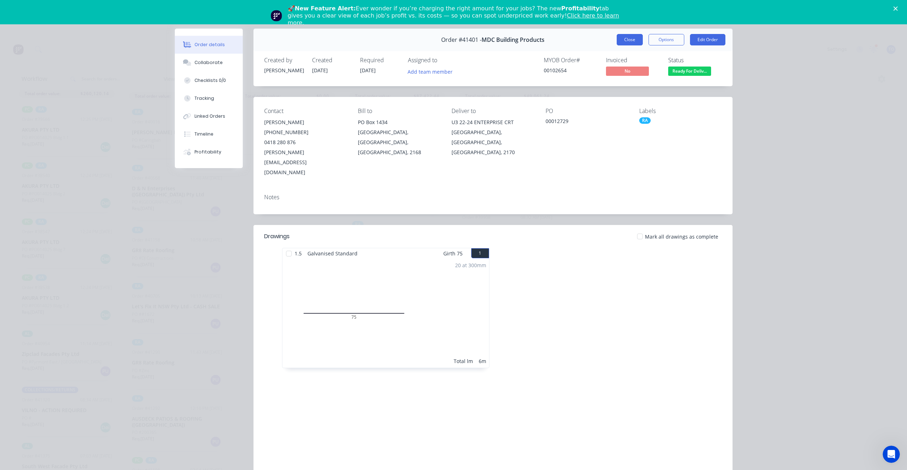
click at [632, 42] on button "Close" at bounding box center [630, 39] width 26 height 11
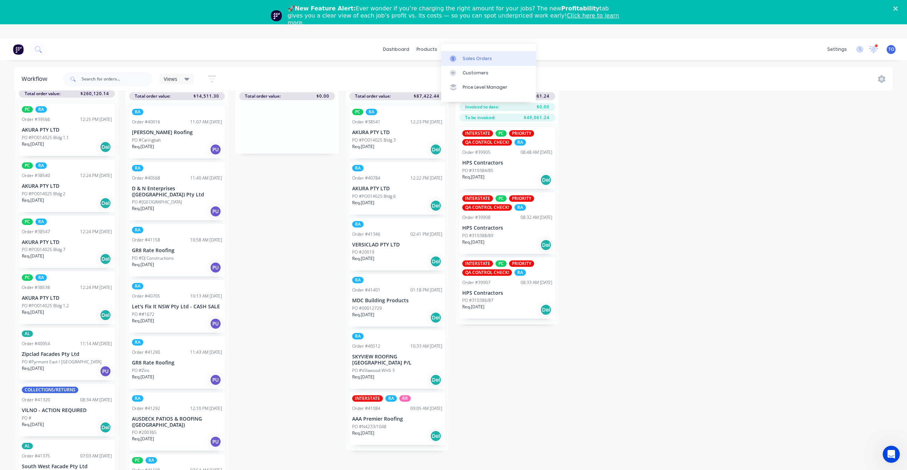
click at [479, 60] on div "Sales Orders" at bounding box center [477, 58] width 29 height 6
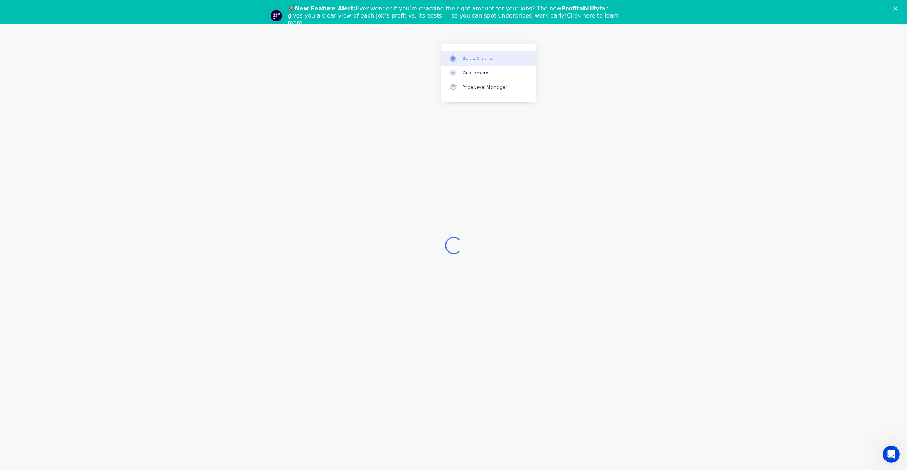
scroll to position [24, 0]
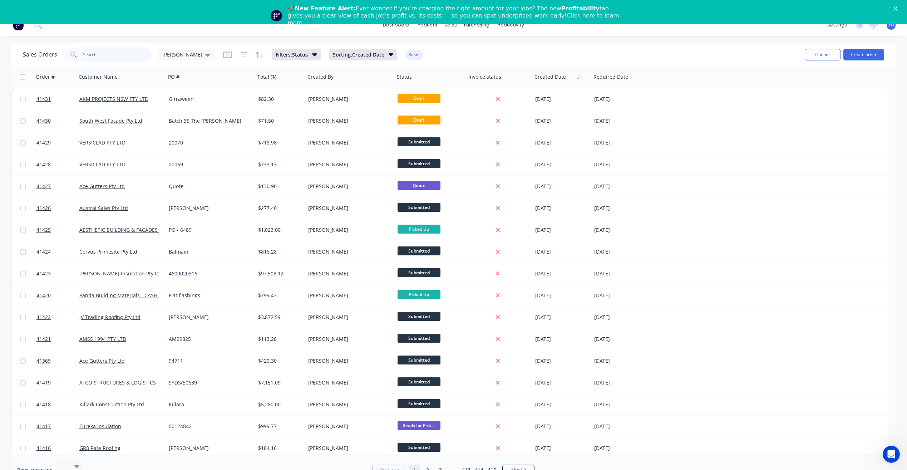
click at [125, 48] on input "text" at bounding box center [118, 55] width 70 height 14
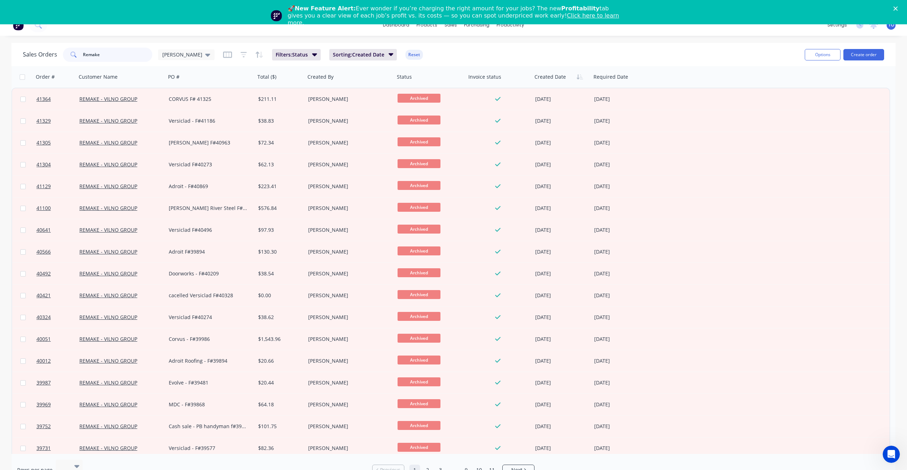
type input "Remake"
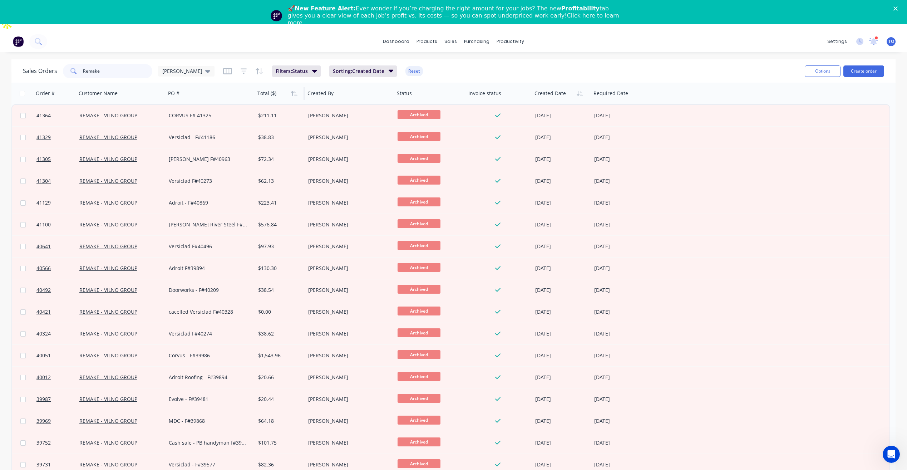
scroll to position [0, 0]
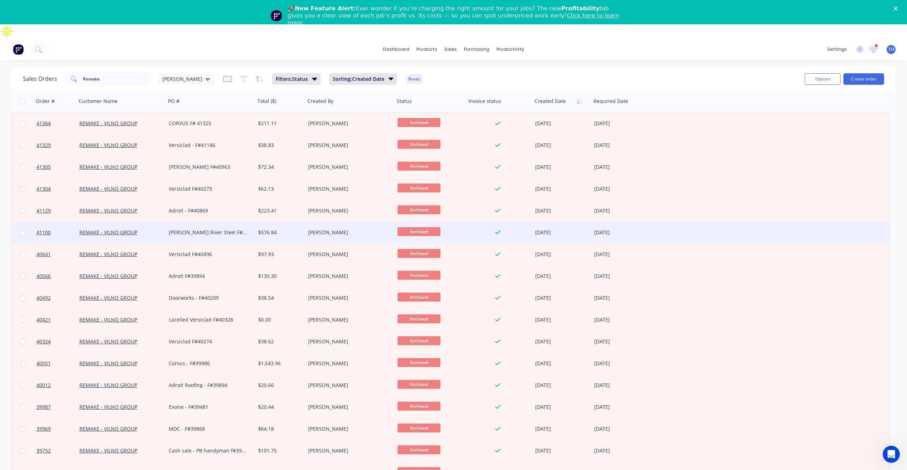
click at [198, 229] on div "[PERSON_NAME] River Steel F#40744" at bounding box center [208, 232] width 79 height 7
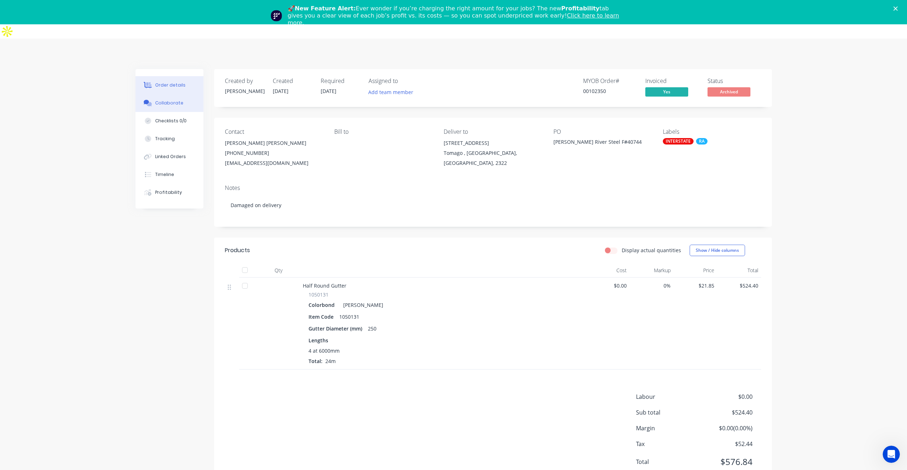
click at [159, 100] on div "Collaborate" at bounding box center [169, 103] width 28 height 6
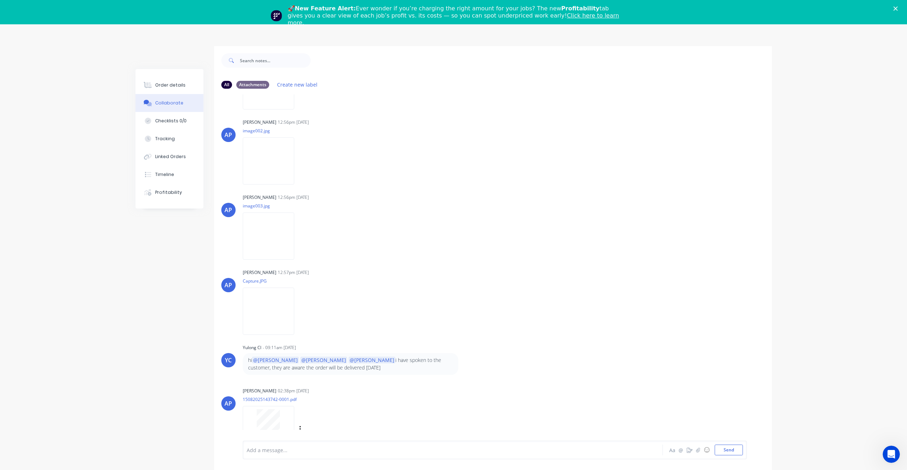
scroll to position [35, 0]
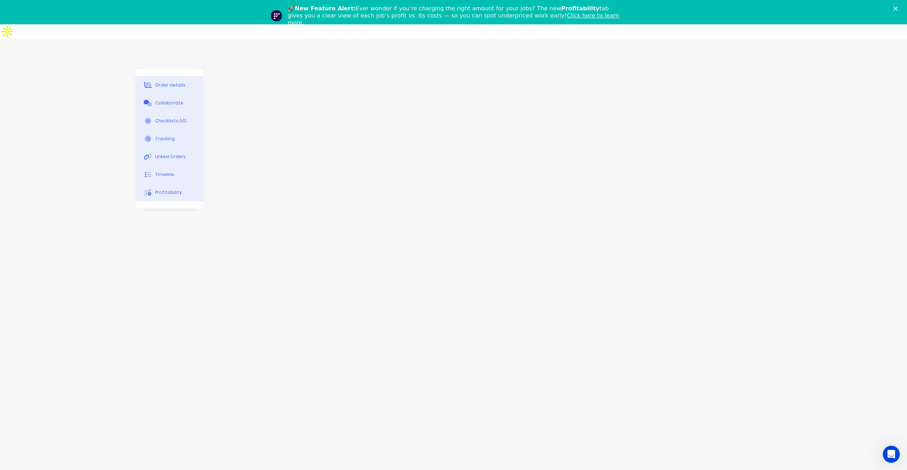
click at [898, 8] on icon "Close" at bounding box center [896, 8] width 4 height 4
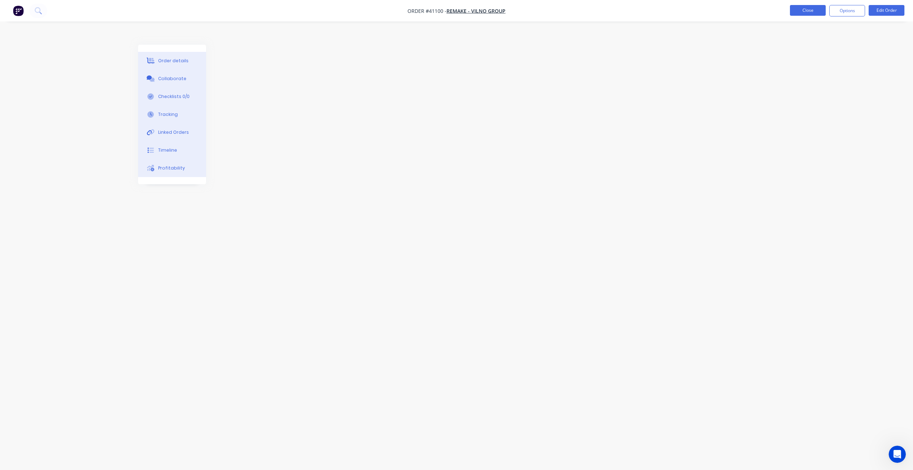
click at [812, 10] on button "Close" at bounding box center [808, 10] width 36 height 11
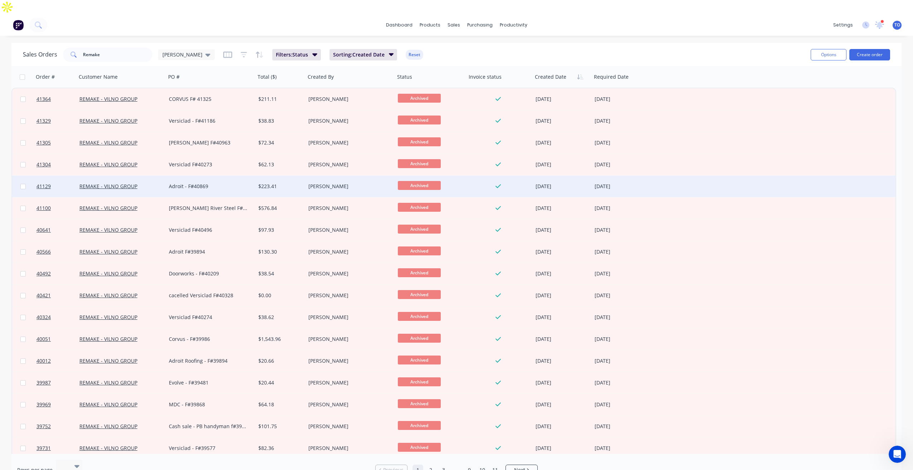
click at [221, 183] on div "Adroit - F#40869" at bounding box center [208, 186] width 79 height 7
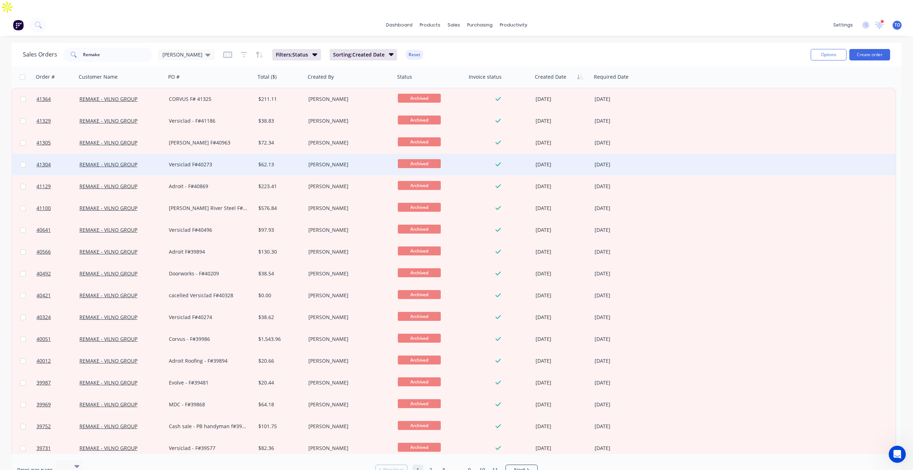
click at [191, 161] on div "Versiclad F#40273" at bounding box center [208, 164] width 79 height 7
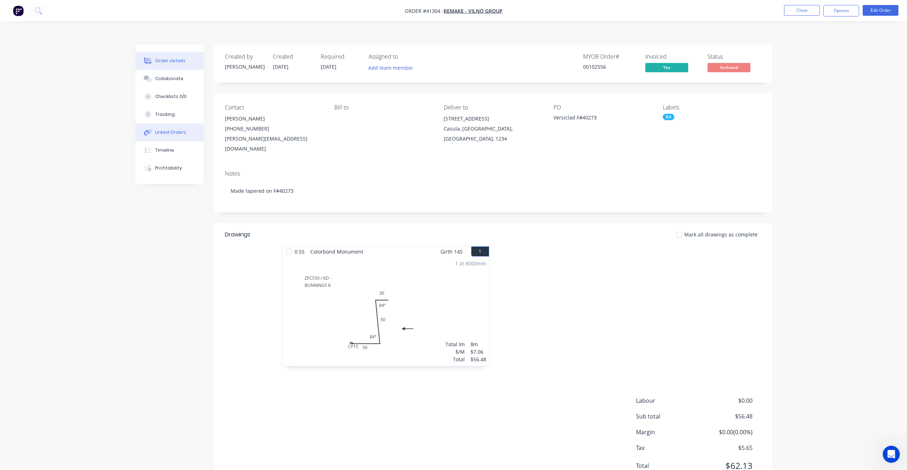
click at [182, 129] on div "Linked Orders" at bounding box center [170, 132] width 31 height 6
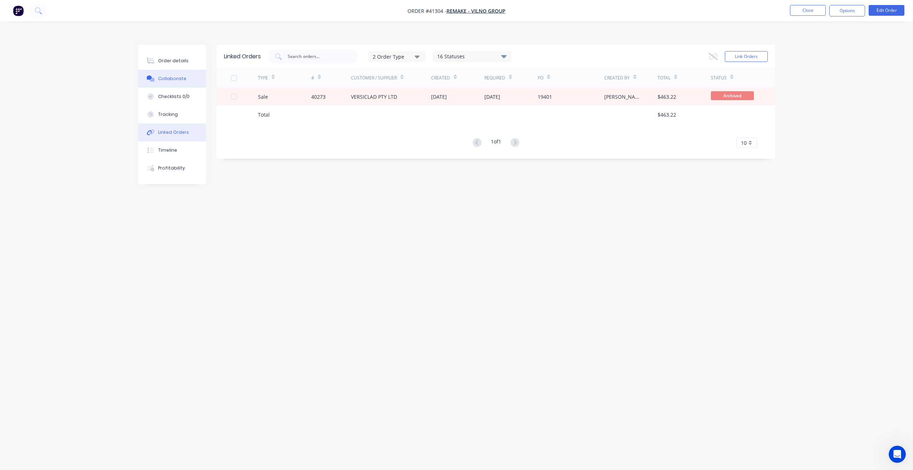
click at [177, 75] on div "Collaborate" at bounding box center [172, 78] width 28 height 6
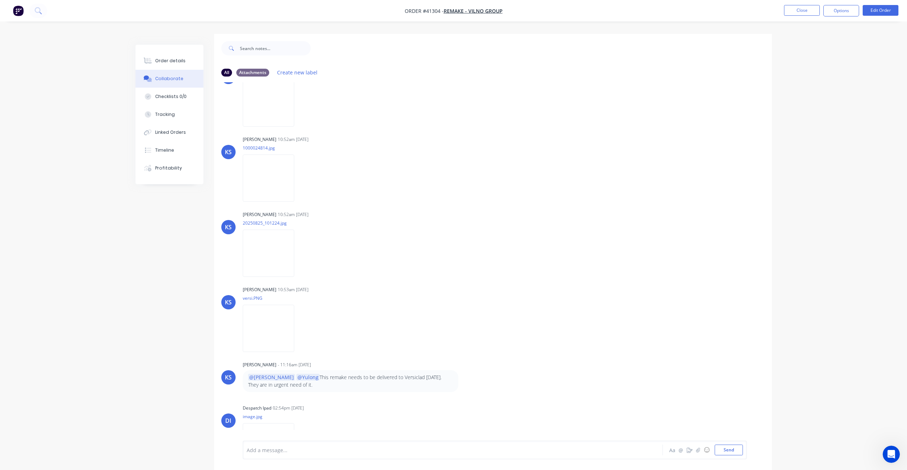
scroll to position [63, 0]
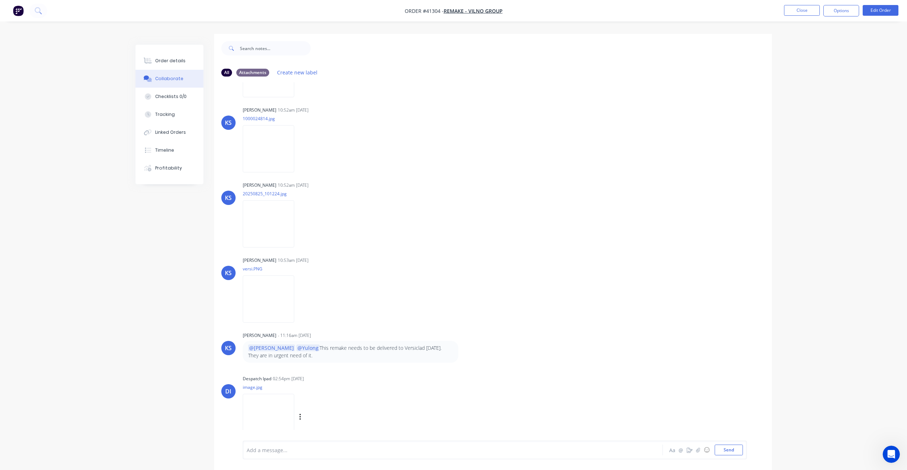
click at [270, 403] on img at bounding box center [269, 417] width 52 height 47
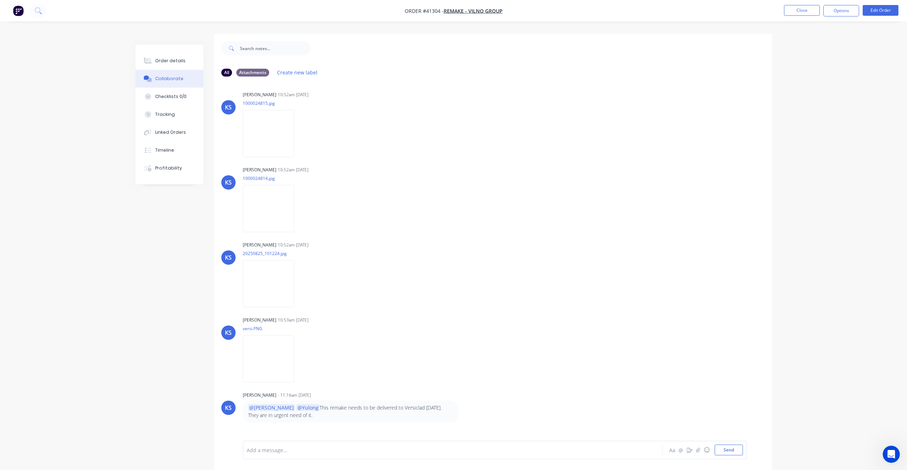
scroll to position [0, 0]
click at [173, 129] on div "Linked Orders" at bounding box center [170, 132] width 31 height 6
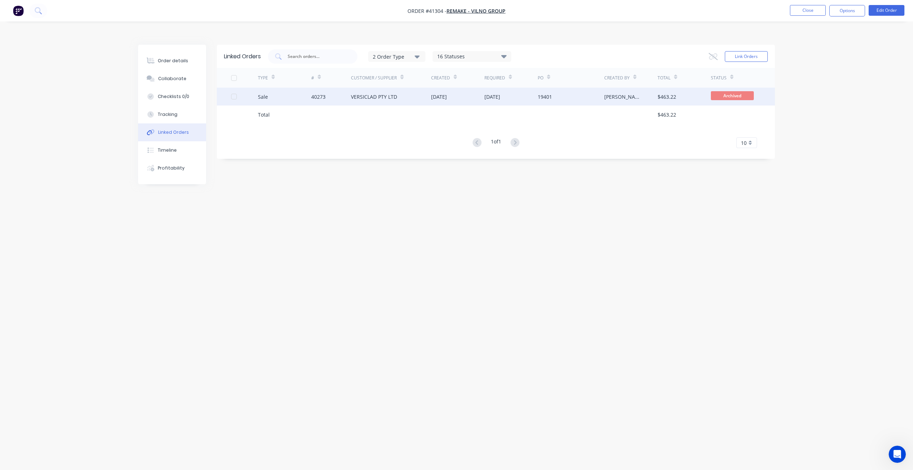
click at [441, 93] on div "[DATE]" at bounding box center [439, 97] width 16 height 8
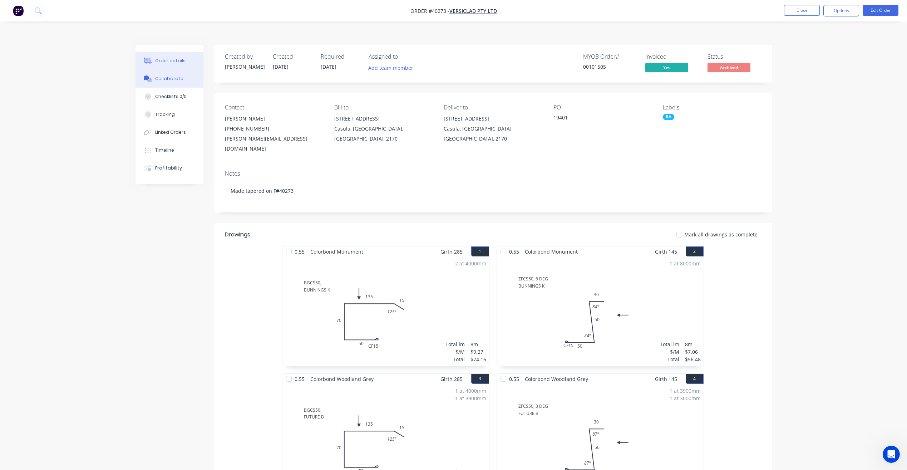
click at [175, 70] on button "Collaborate" at bounding box center [170, 79] width 68 height 18
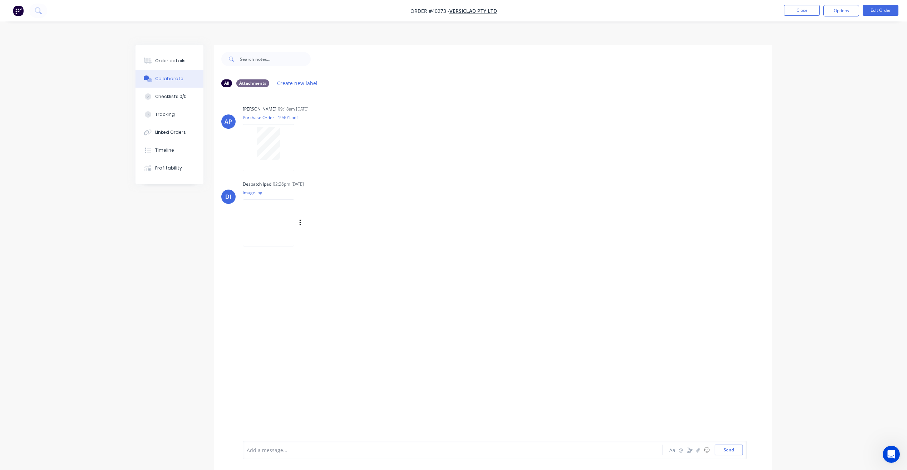
click at [275, 202] on img at bounding box center [269, 222] width 52 height 47
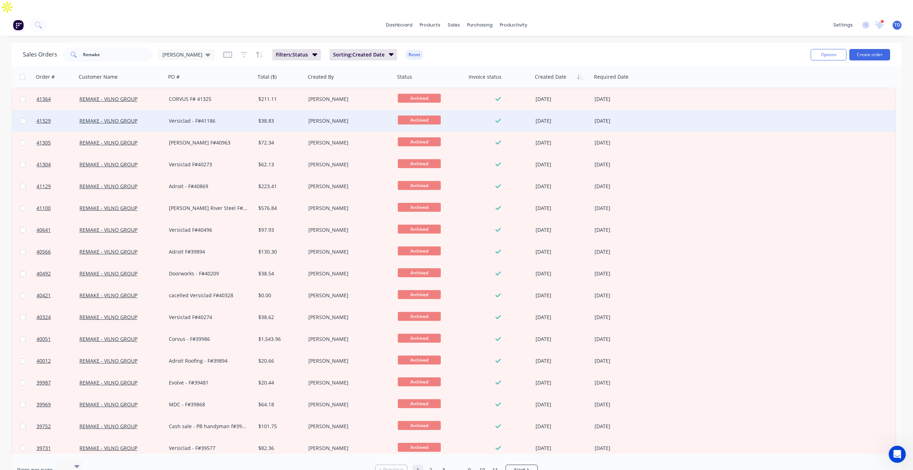
click at [227, 117] on div "Versiclad - F#41186" at bounding box center [208, 120] width 79 height 7
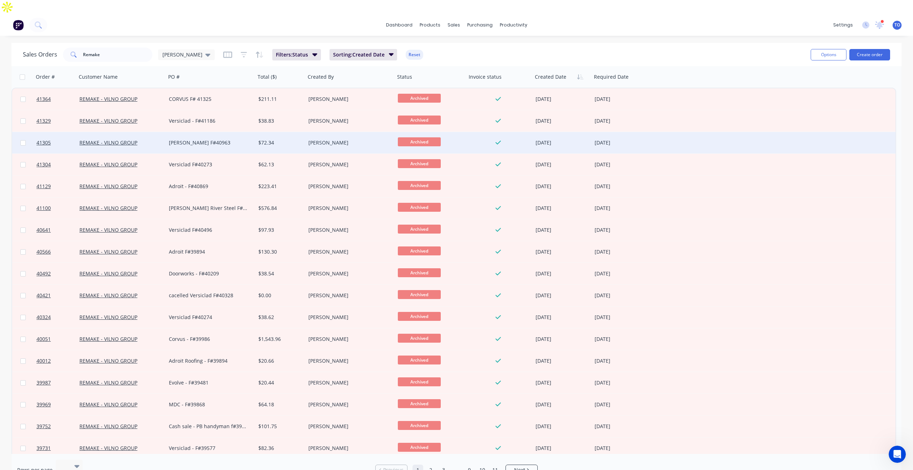
click at [202, 139] on div "[PERSON_NAME] F#40963" at bounding box center [208, 142] width 79 height 7
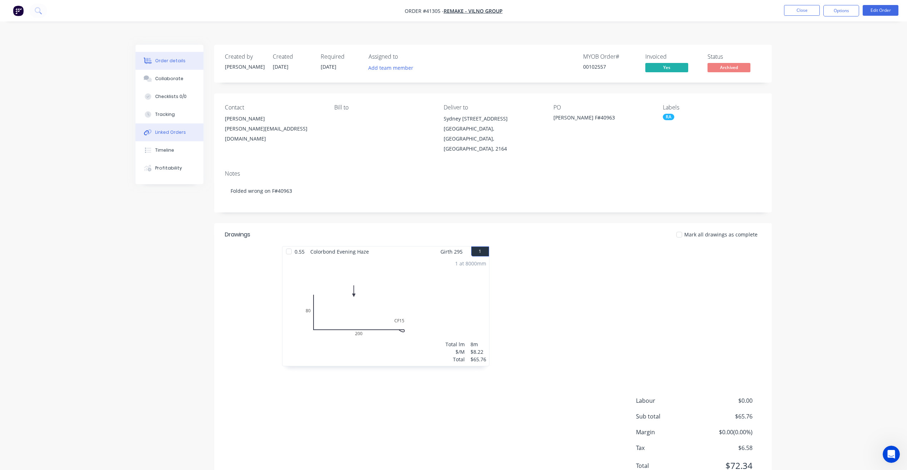
click at [178, 129] on div "Linked Orders" at bounding box center [170, 132] width 31 height 6
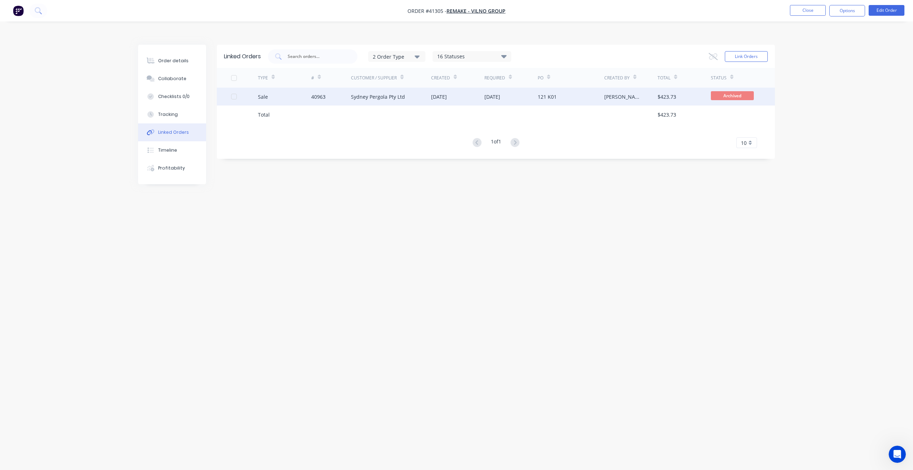
click at [429, 88] on div "Sydney Pergola Pty Ltd" at bounding box center [391, 97] width 80 height 18
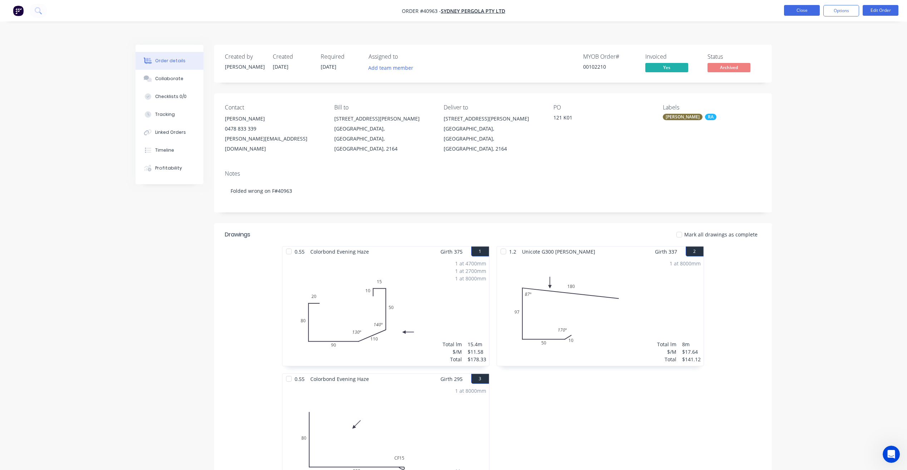
click at [807, 15] on button "Close" at bounding box center [802, 10] width 36 height 11
